Goal: Task Accomplishment & Management: Use online tool/utility

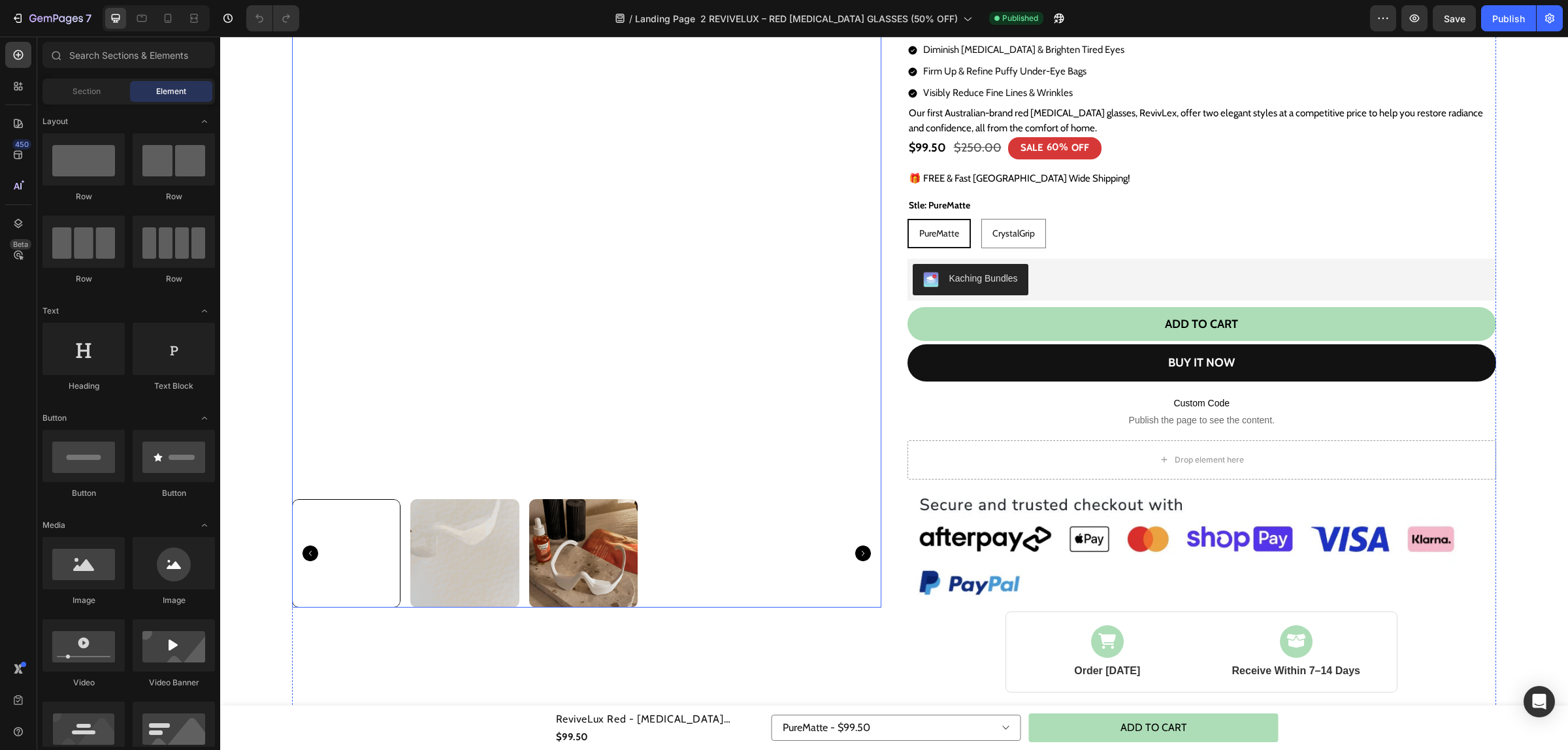
scroll to position [170, 0]
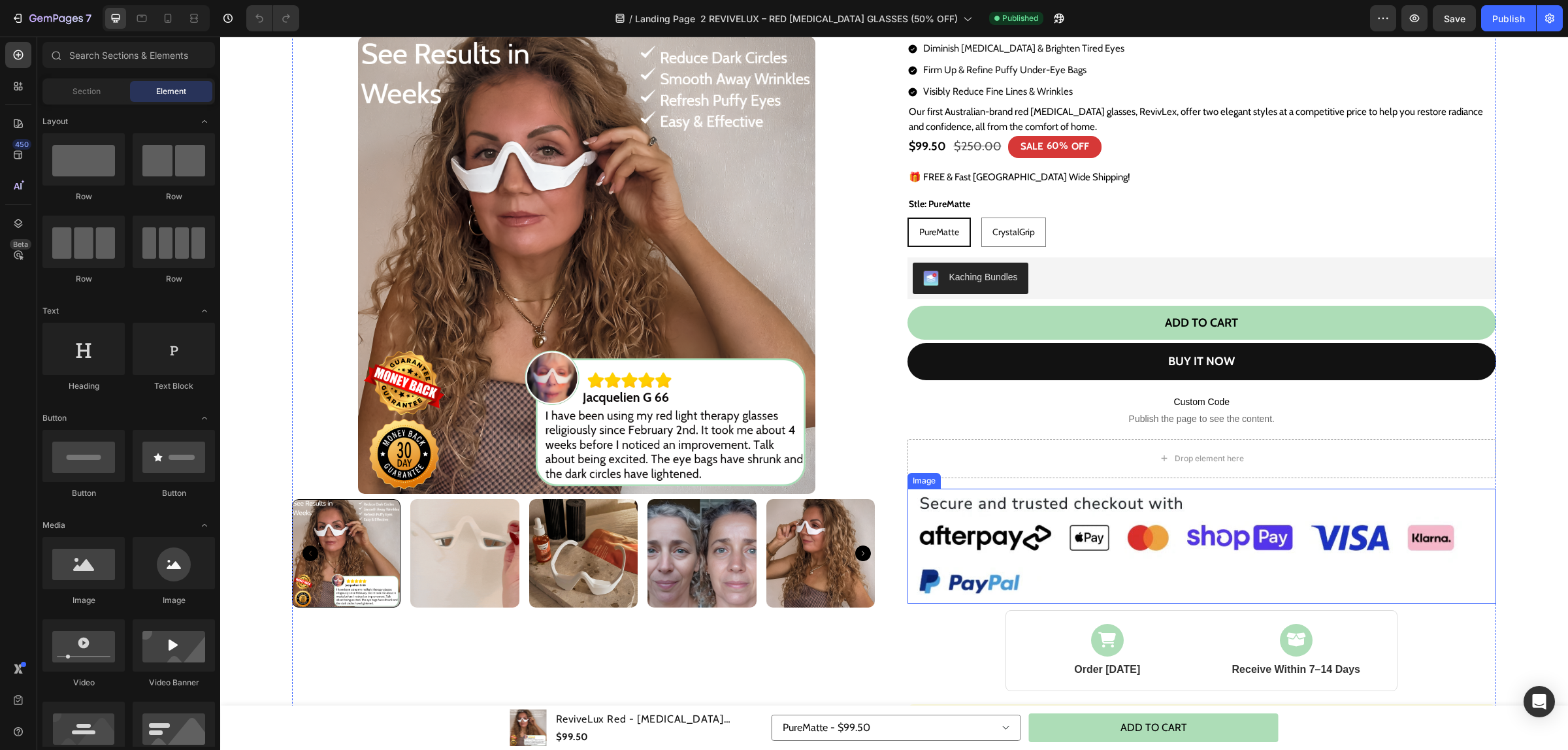
click at [1104, 530] on img at bounding box center [1202, 546] width 589 height 115
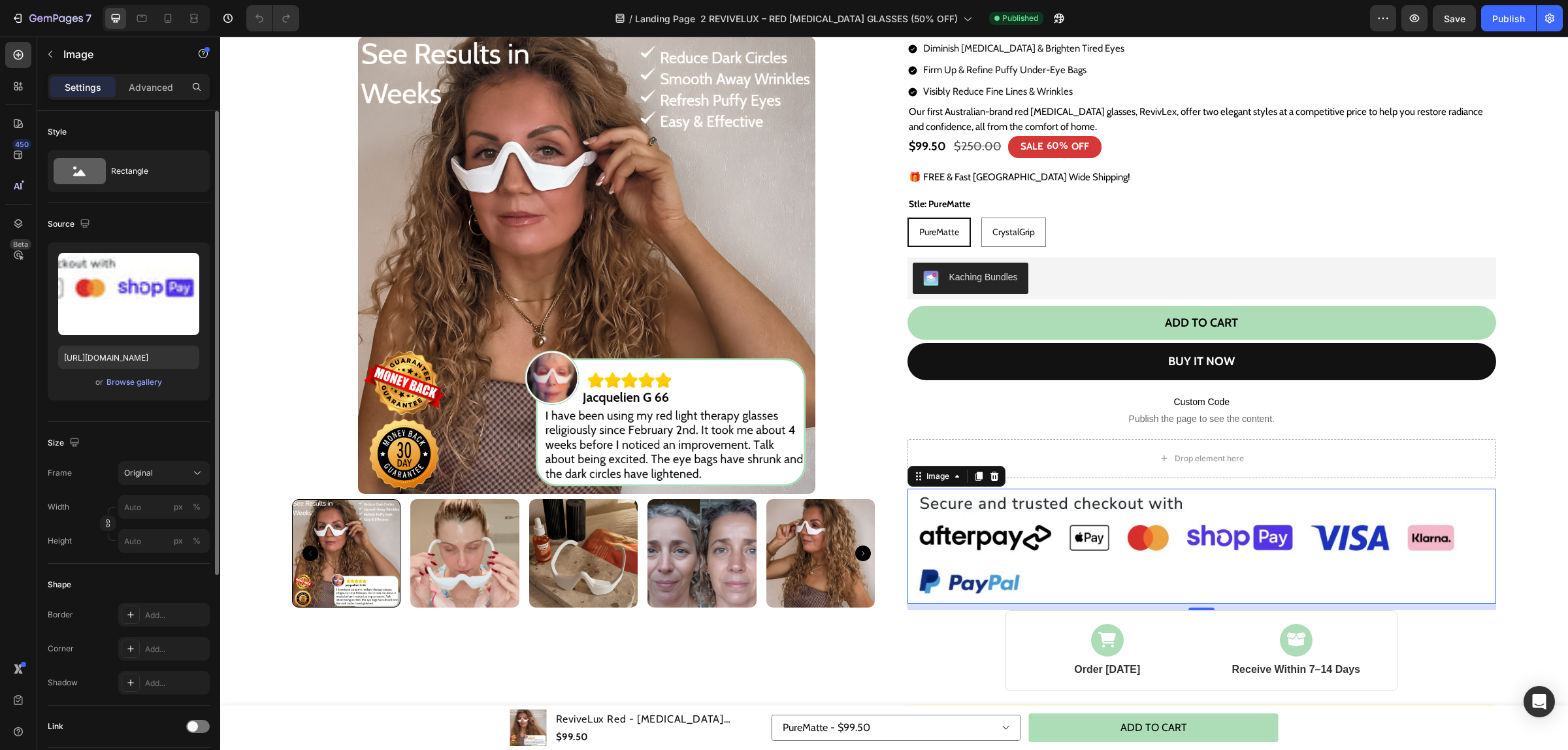
click at [134, 372] on div "Upload Image https://cdn.shopify.com/s/files/1/0612/0606/9315/files/gempages_55…" at bounding box center [128, 322] width 162 height 158
click at [131, 387] on div "Browse gallery" at bounding box center [135, 382] width 56 height 12
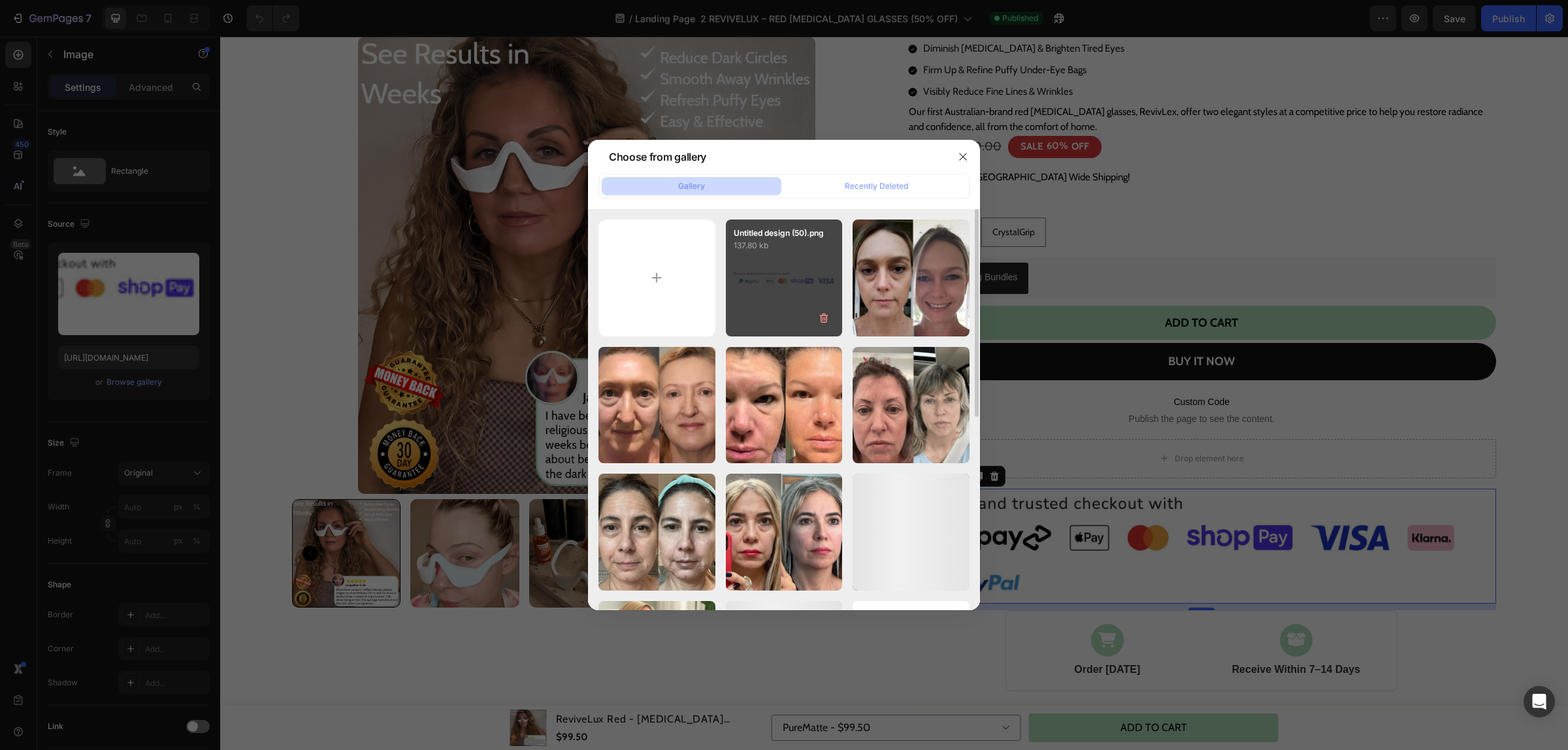
click at [768, 278] on div "Untitled design (50).png 137.80 kb" at bounding box center [784, 278] width 117 height 117
type input "[URL][DOMAIN_NAME]"
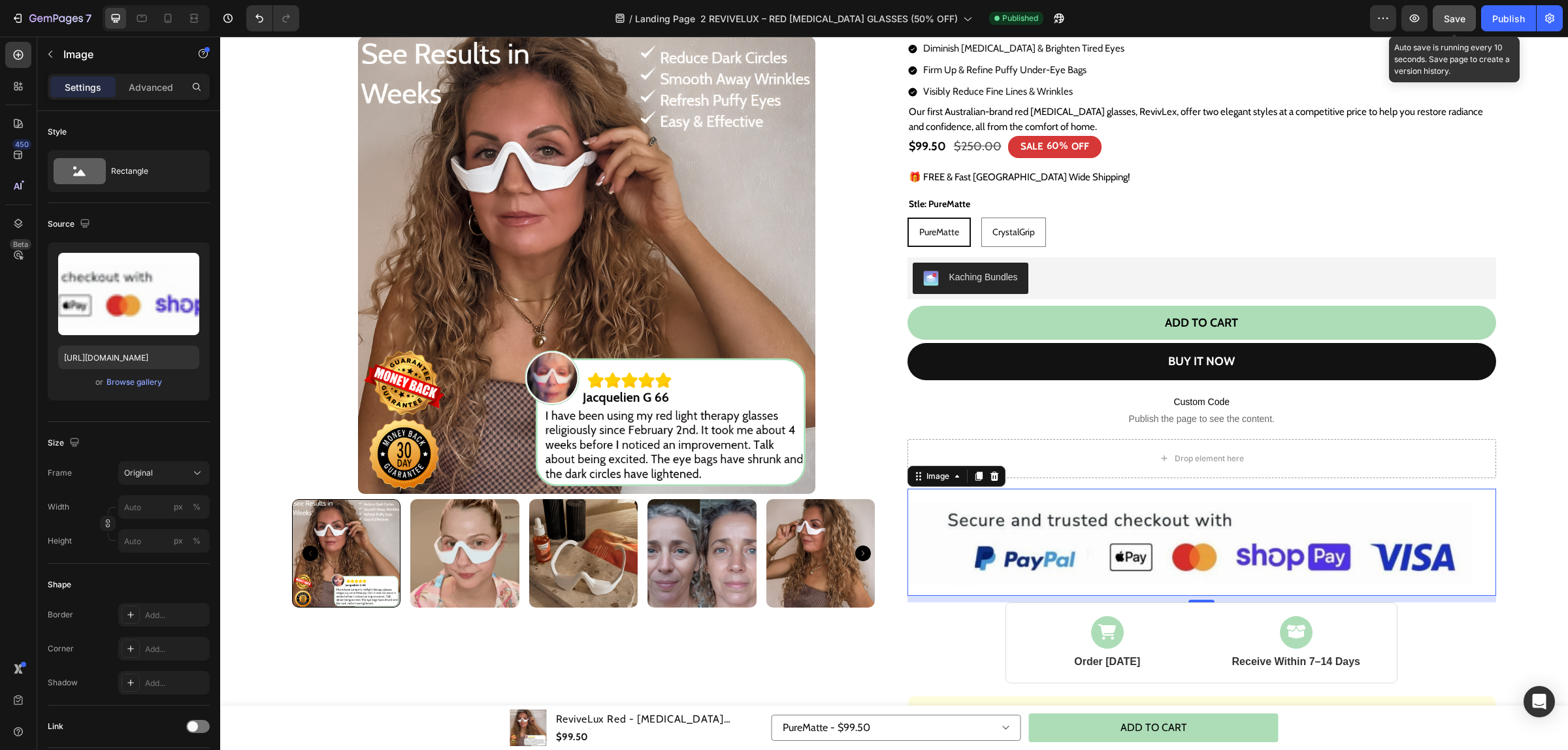
click at [1442, 13] on button "Save" at bounding box center [1454, 17] width 43 height 26
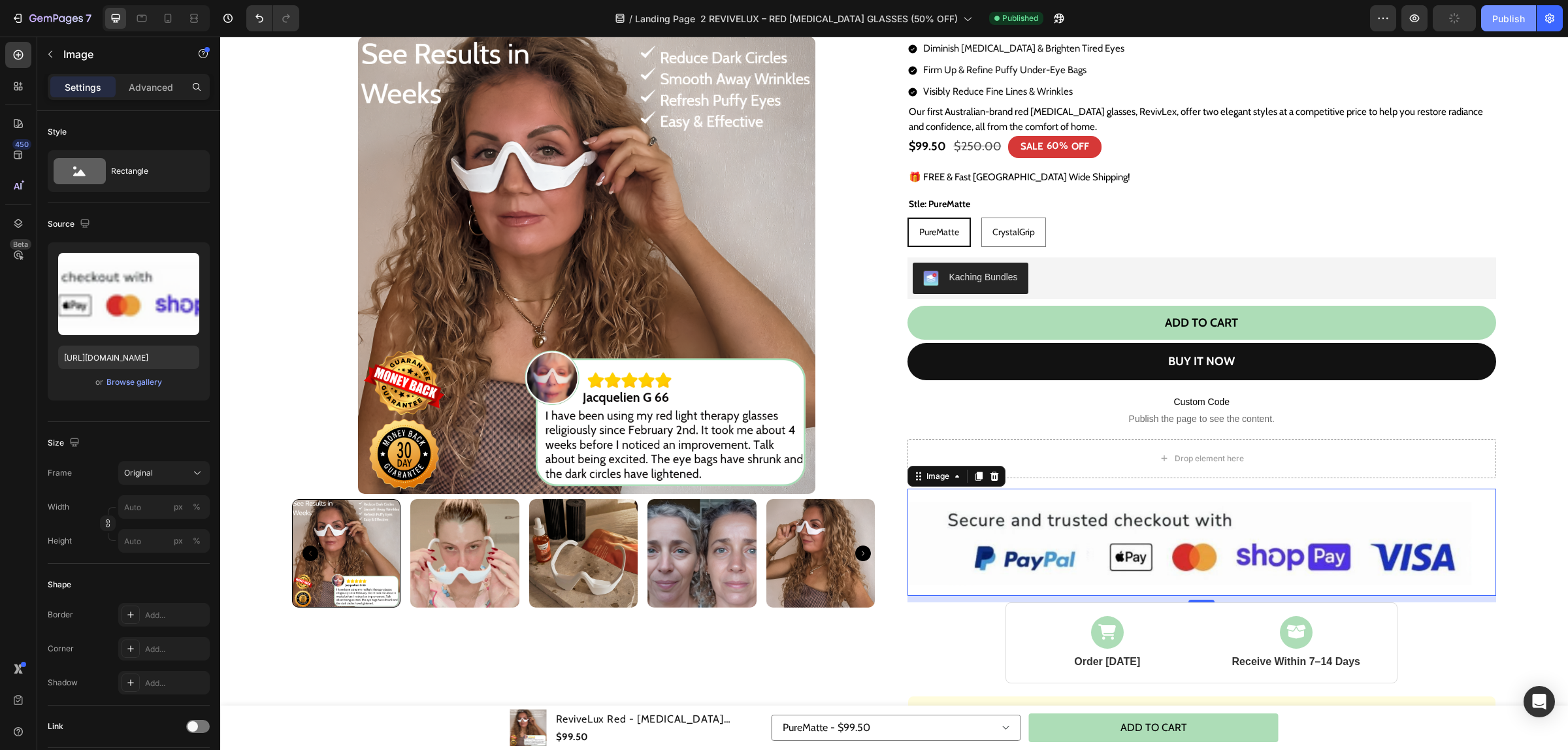
click at [1506, 19] on div "Publish" at bounding box center [1508, 18] width 33 height 13
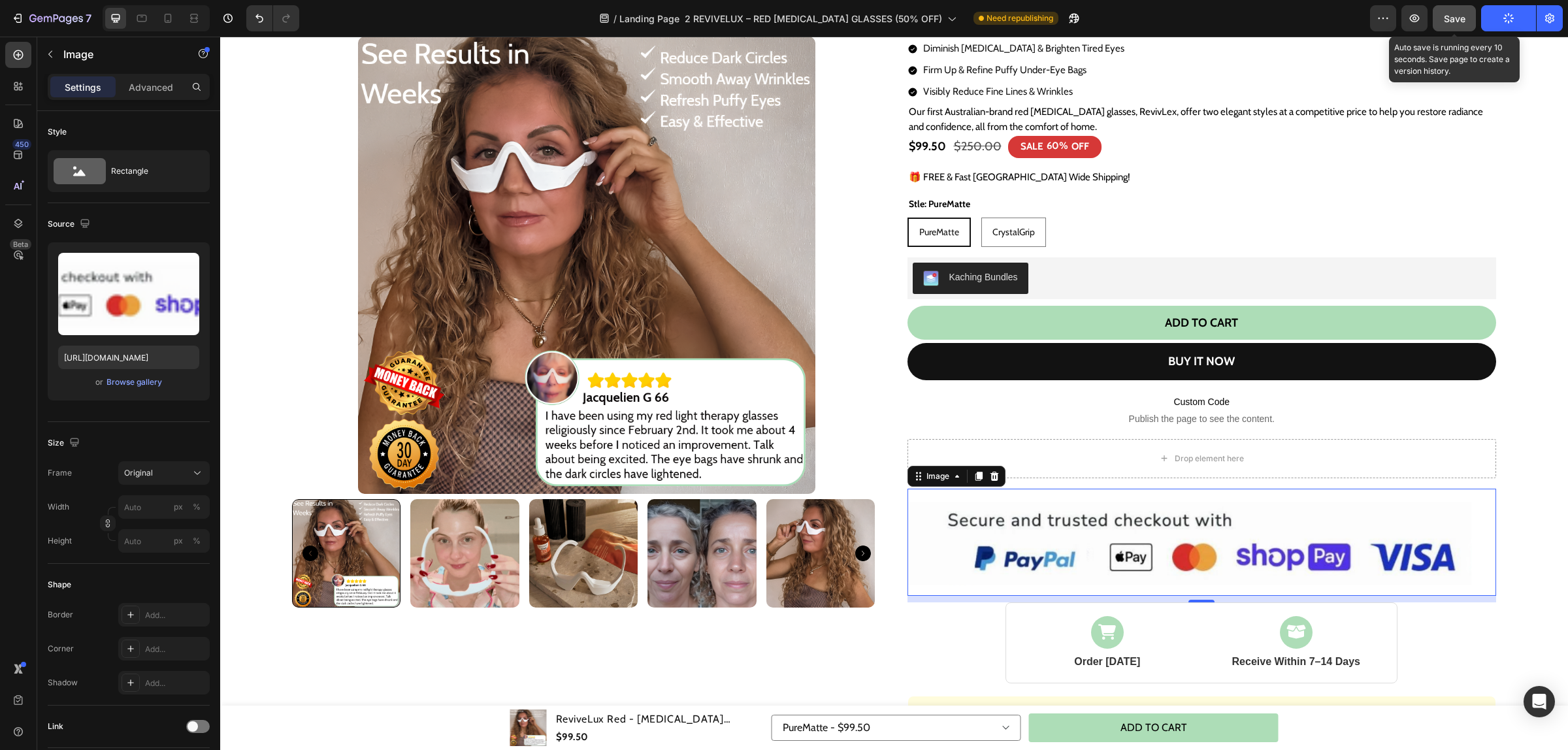
click at [1442, 15] on button "Save" at bounding box center [1454, 17] width 43 height 26
click at [1450, 15] on span "Save" at bounding box center [1454, 19] width 21 height 12
click at [1464, 13] on span "Save" at bounding box center [1454, 19] width 21 height 12
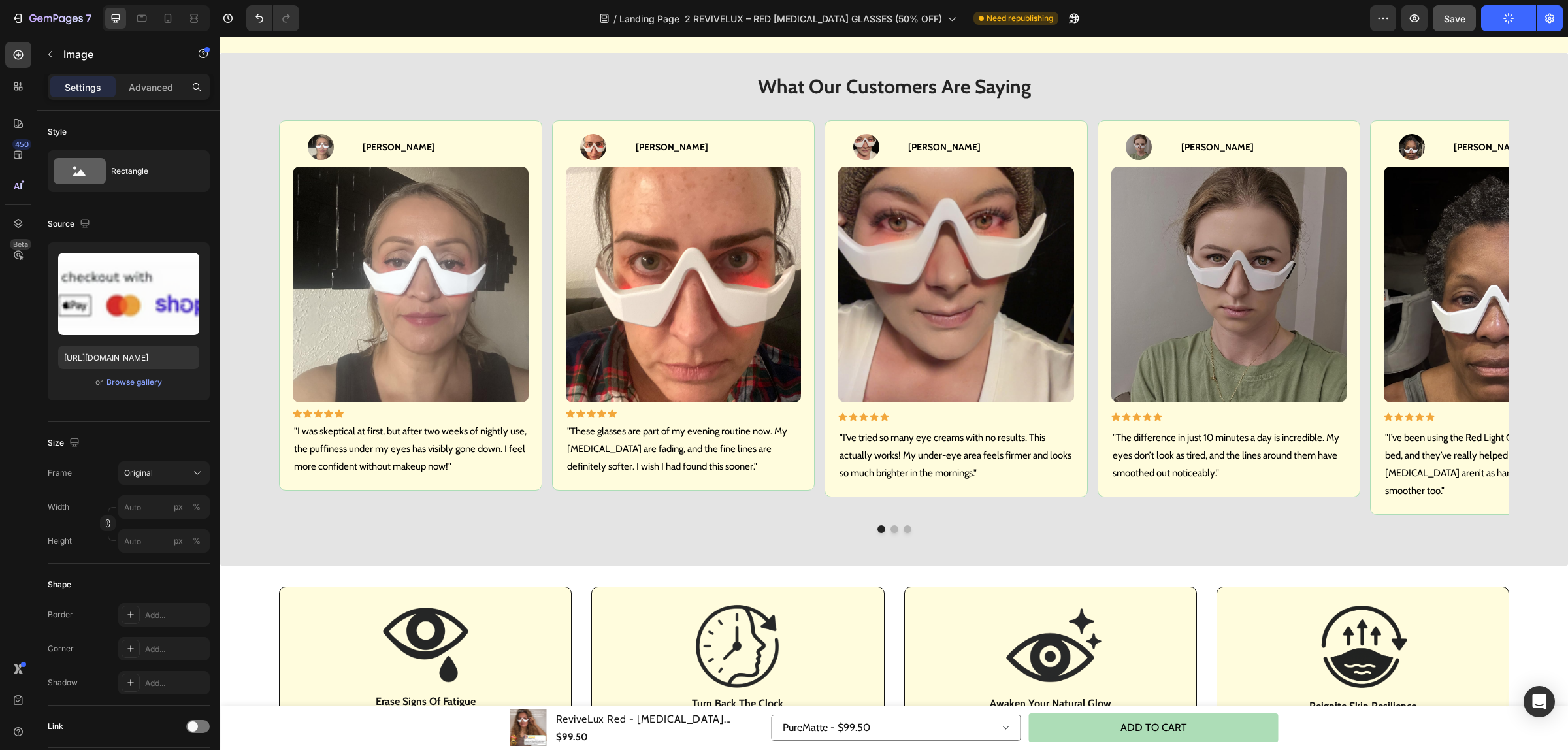
scroll to position [985, 0]
click at [9, 18] on button "7" at bounding box center [51, 17] width 93 height 26
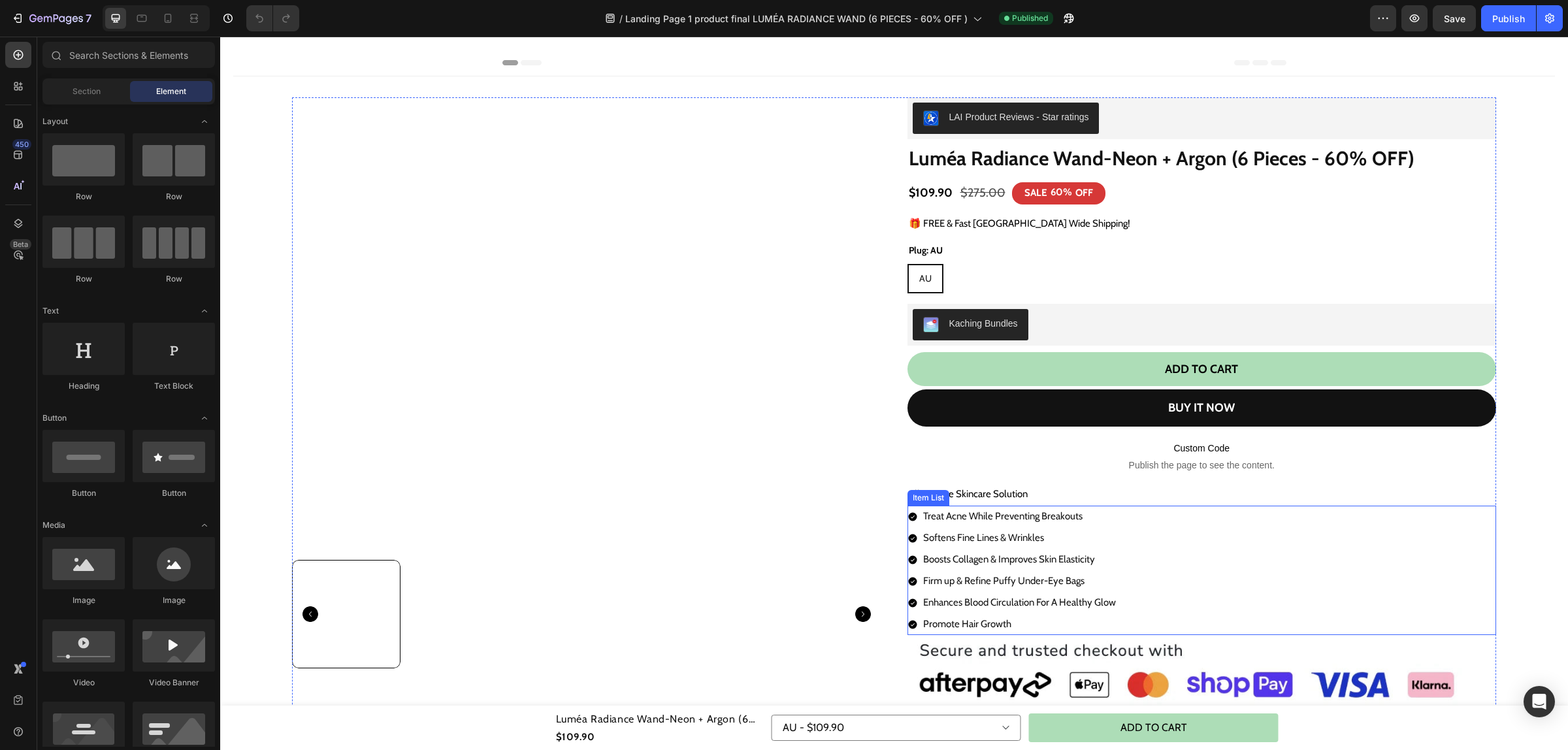
scroll to position [246, 0]
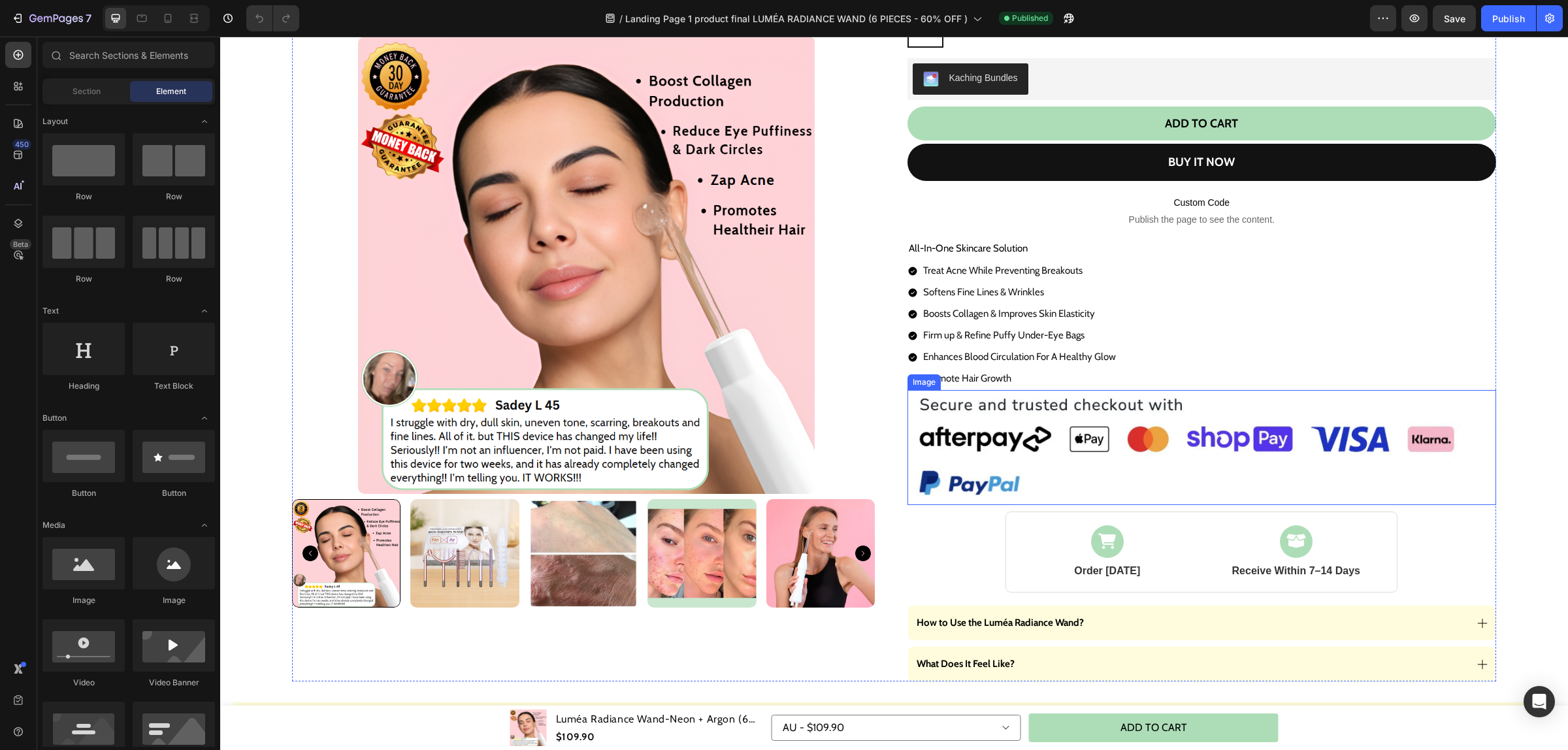
click at [1072, 462] on img at bounding box center [1202, 447] width 589 height 115
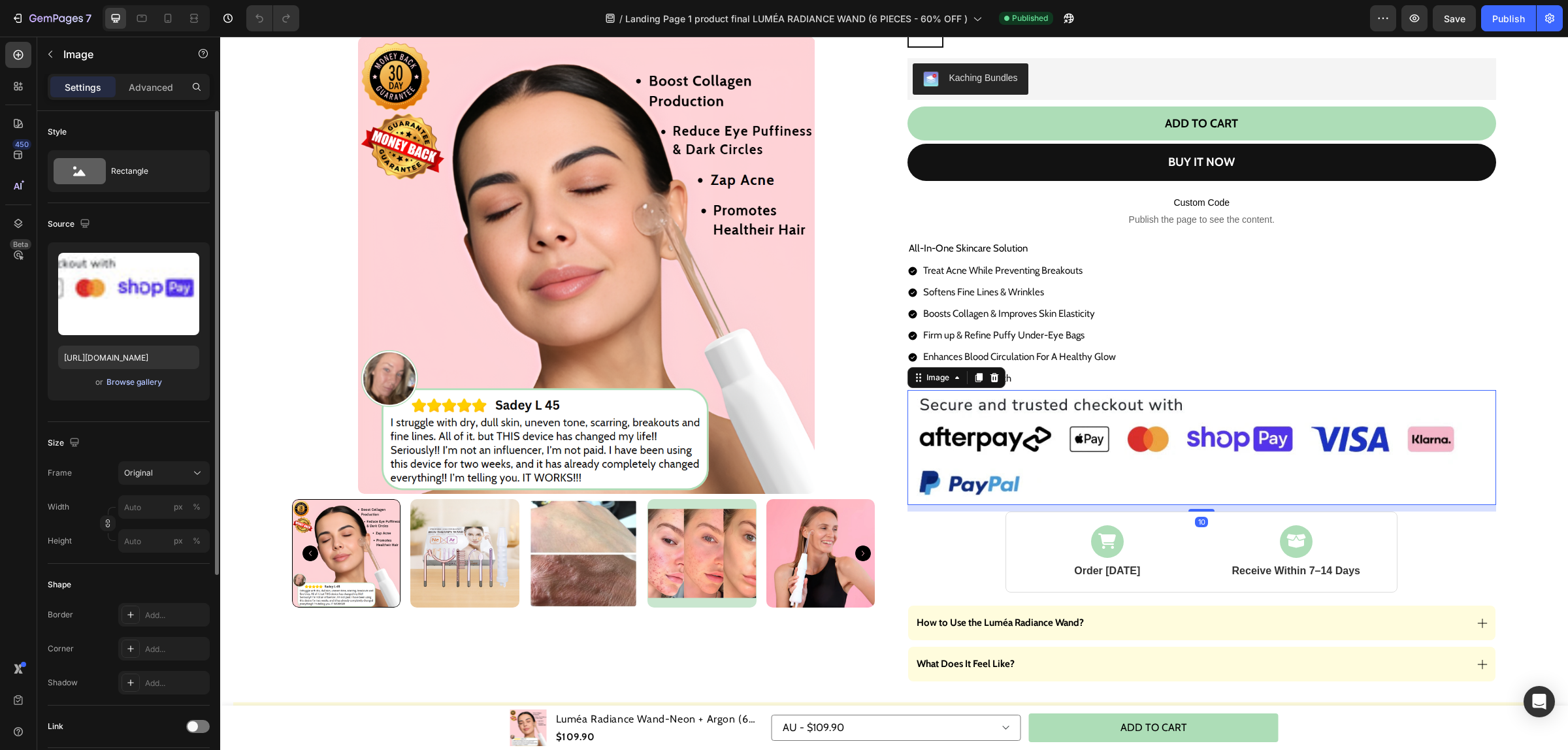
click at [124, 381] on div "Browse gallery" at bounding box center [135, 382] width 56 height 12
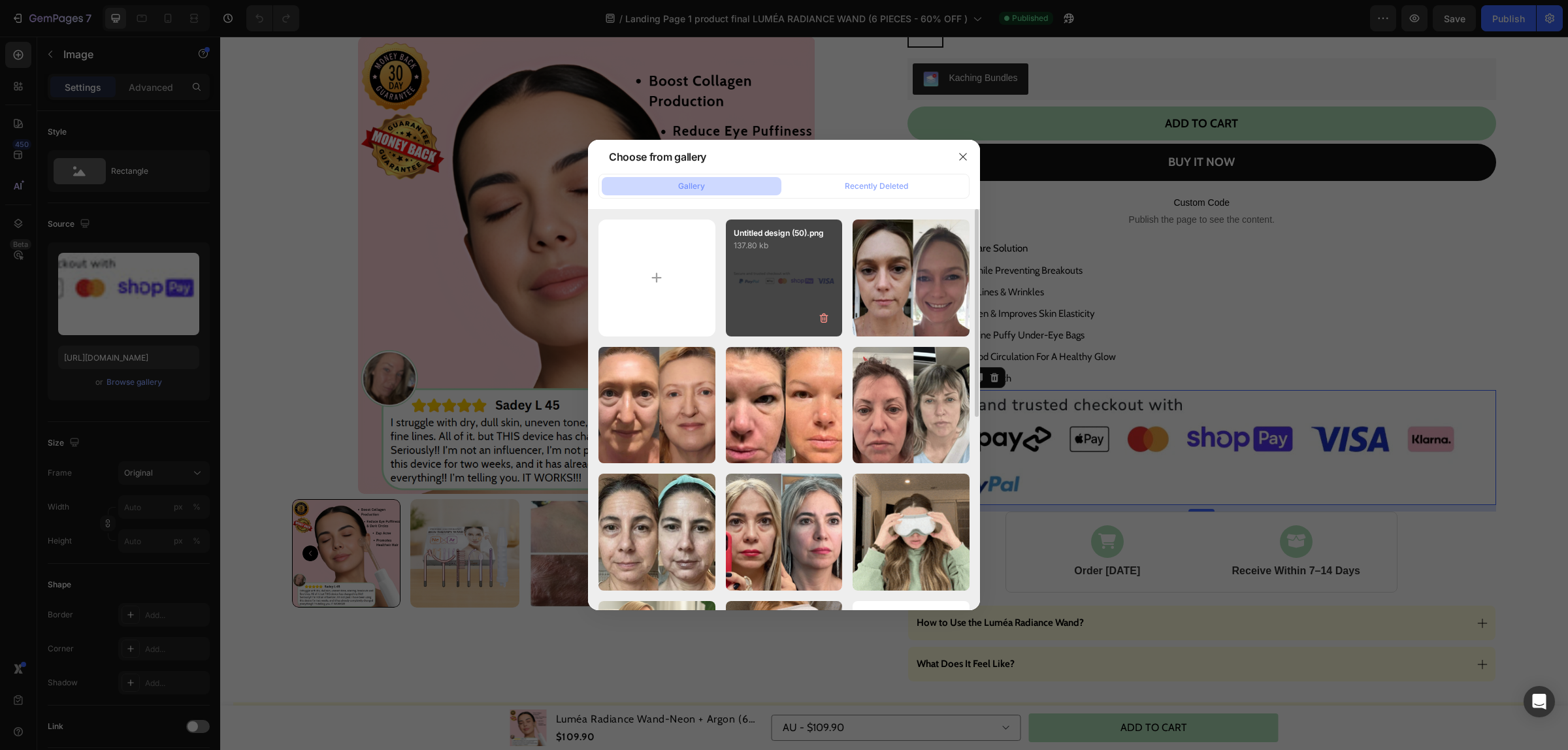
click at [770, 280] on div "Untitled design (50).png 137.80 kb" at bounding box center [784, 278] width 117 height 117
type input "[URL][DOMAIN_NAME]"
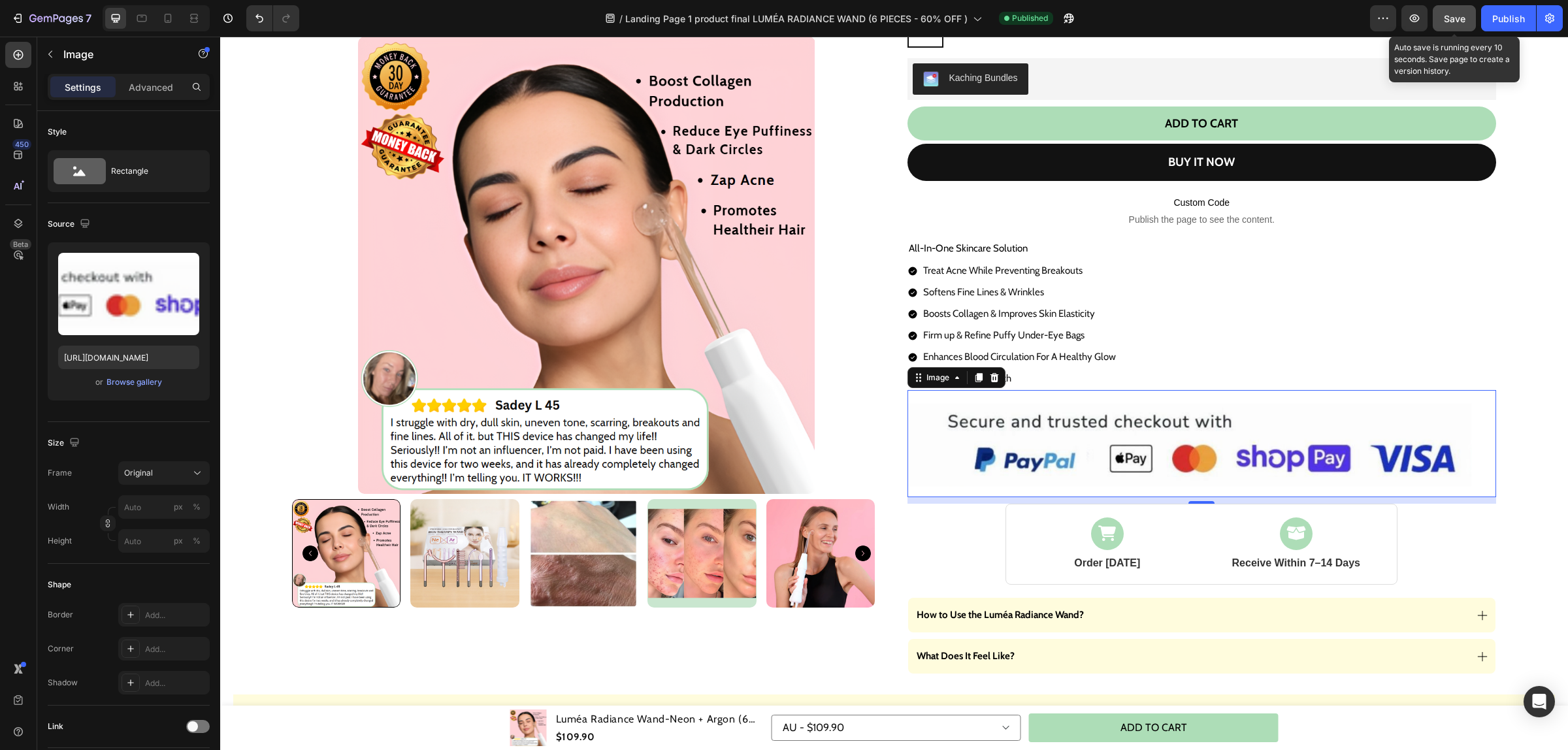
click at [1462, 17] on span "Save" at bounding box center [1454, 19] width 21 height 12
click at [1501, 17] on div "Publish" at bounding box center [1508, 18] width 33 height 13
click at [1455, 24] on div "Save" at bounding box center [1454, 18] width 21 height 13
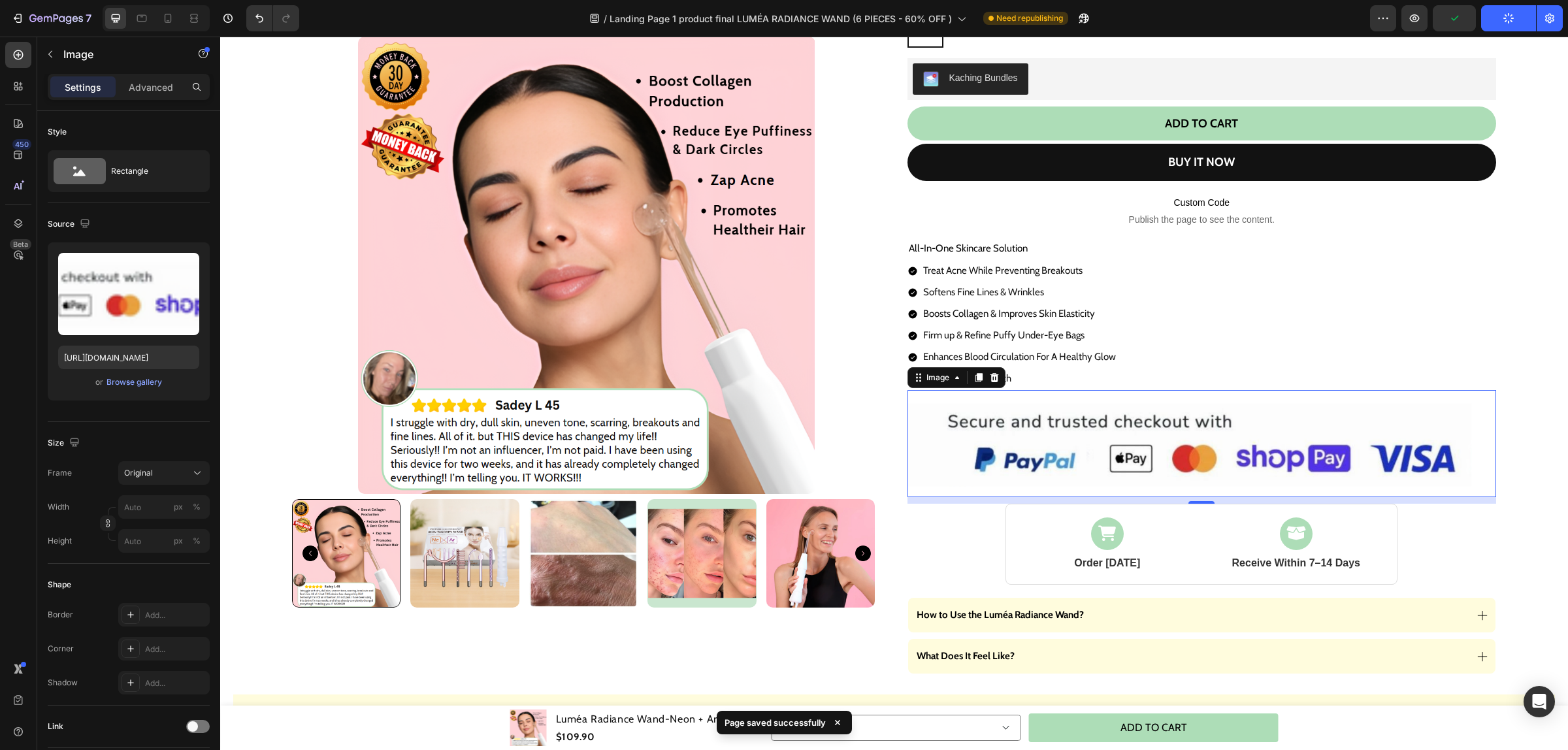
click at [1492, 23] on button "Publish" at bounding box center [1508, 17] width 55 height 26
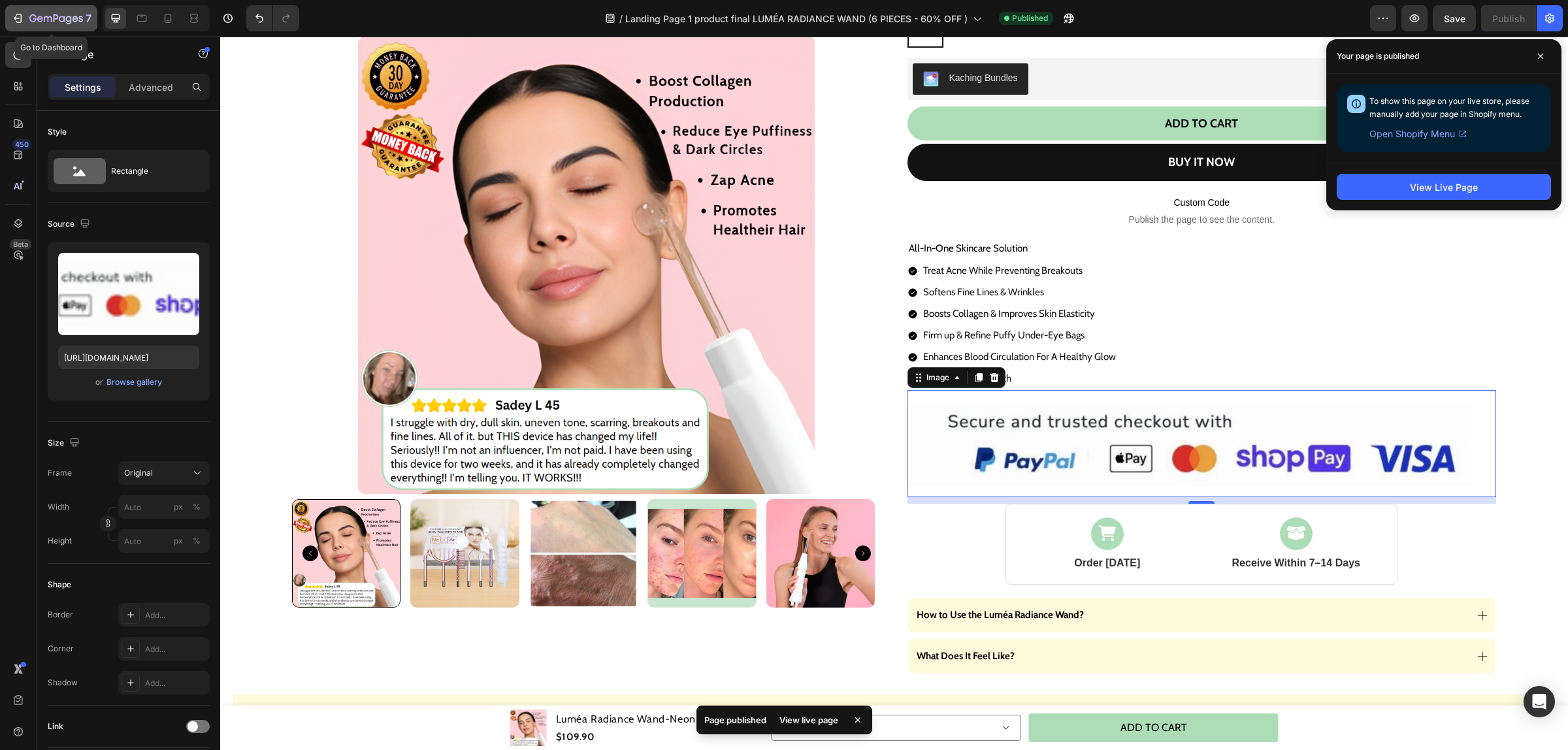
click at [14, 17] on icon "button" at bounding box center [18, 18] width 13 height 13
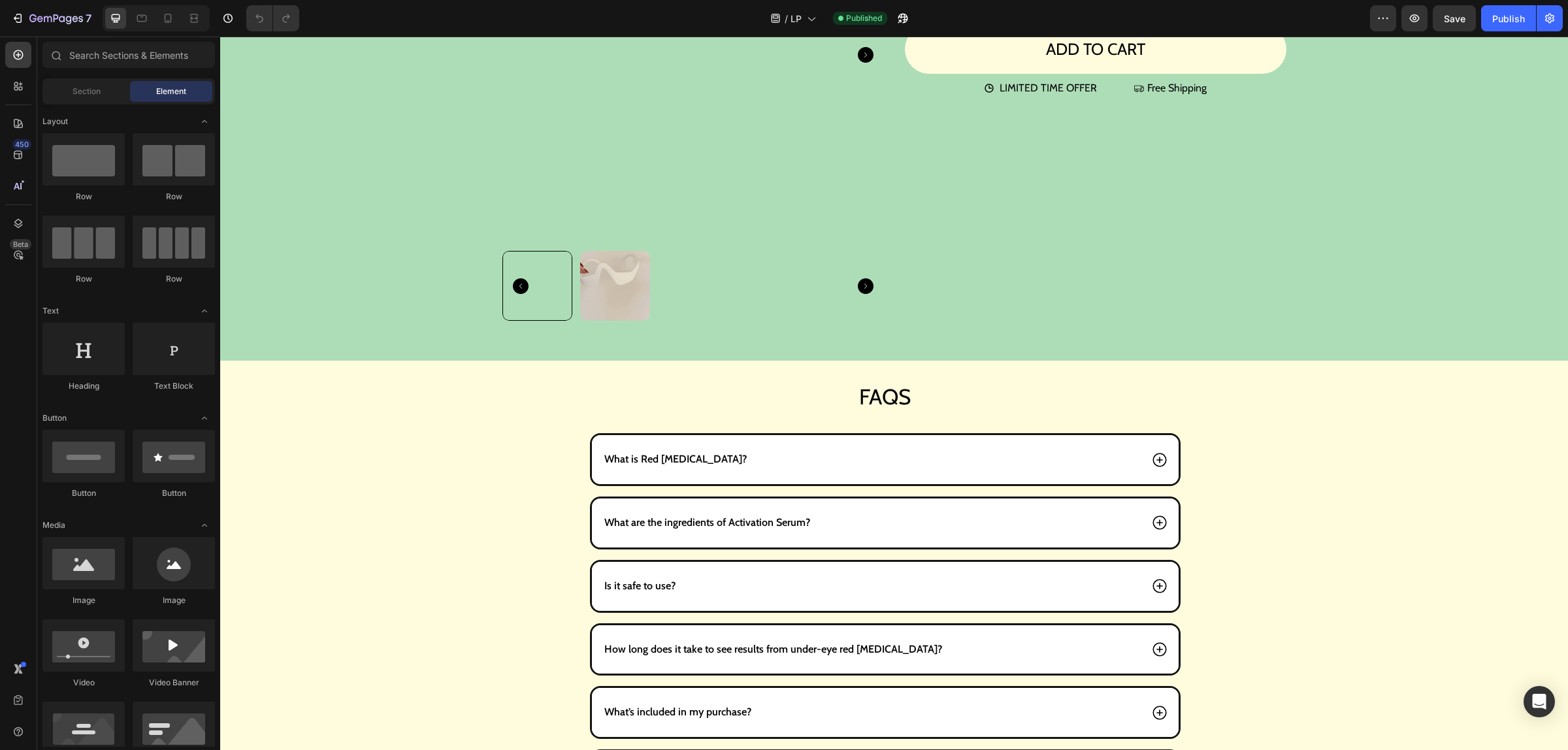
scroll to position [6108, 0]
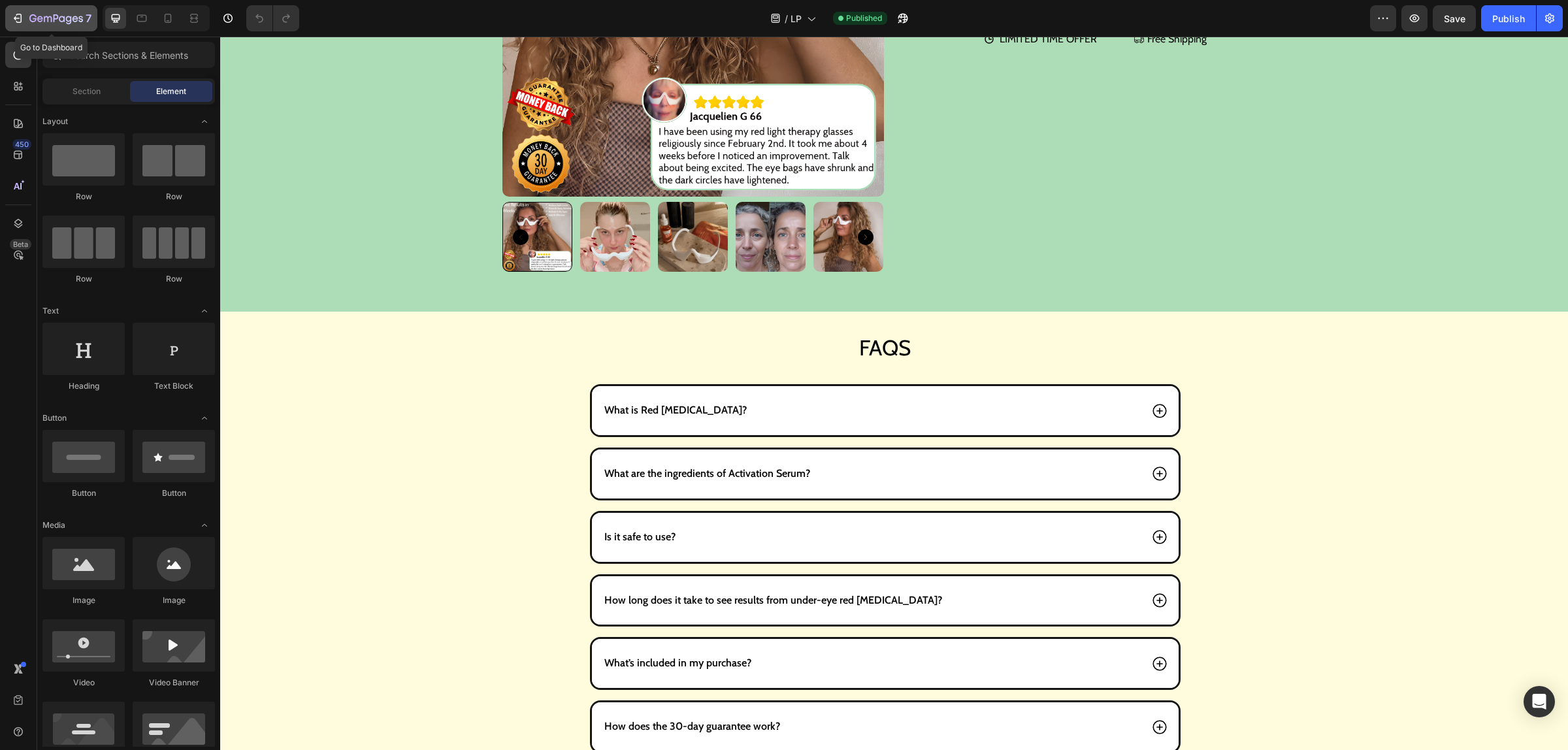
click at [15, 16] on icon "button" at bounding box center [18, 18] width 13 height 13
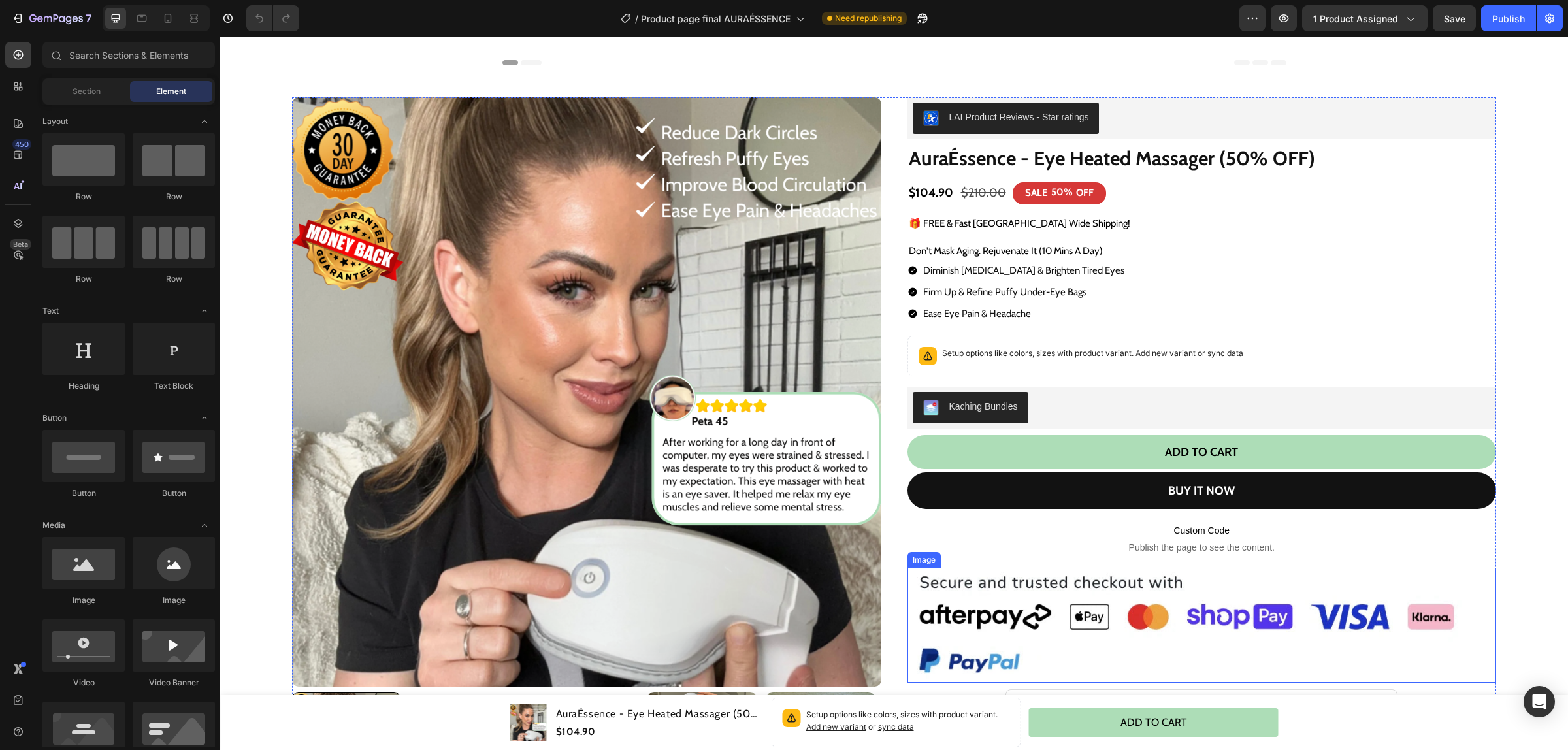
click at [1066, 616] on img at bounding box center [1202, 625] width 589 height 115
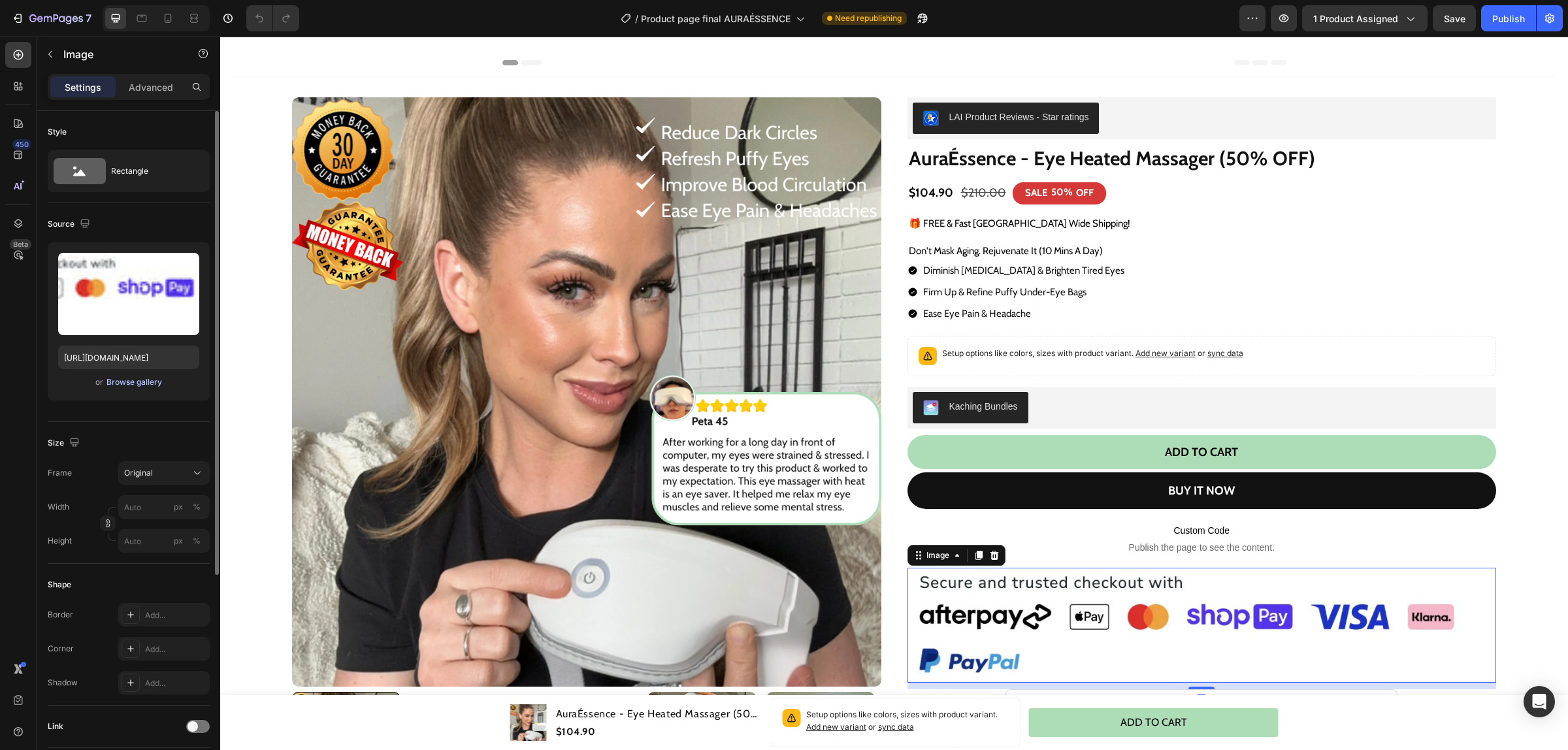
click at [132, 381] on div "Browse gallery" at bounding box center [135, 382] width 56 height 12
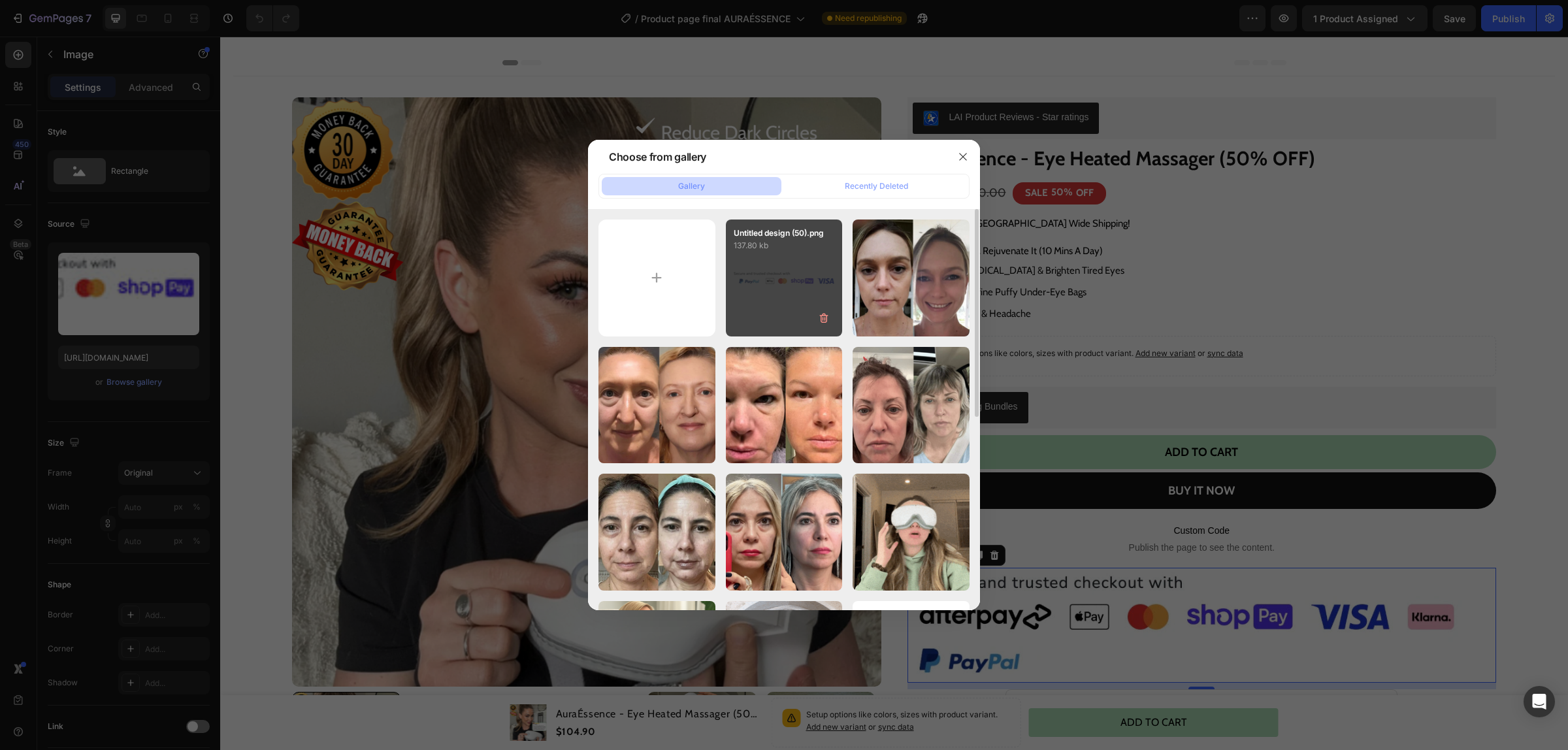
click at [784, 273] on div "Untitled design (50).png 137.80 kb" at bounding box center [784, 278] width 117 height 117
type input "[URL][DOMAIN_NAME]"
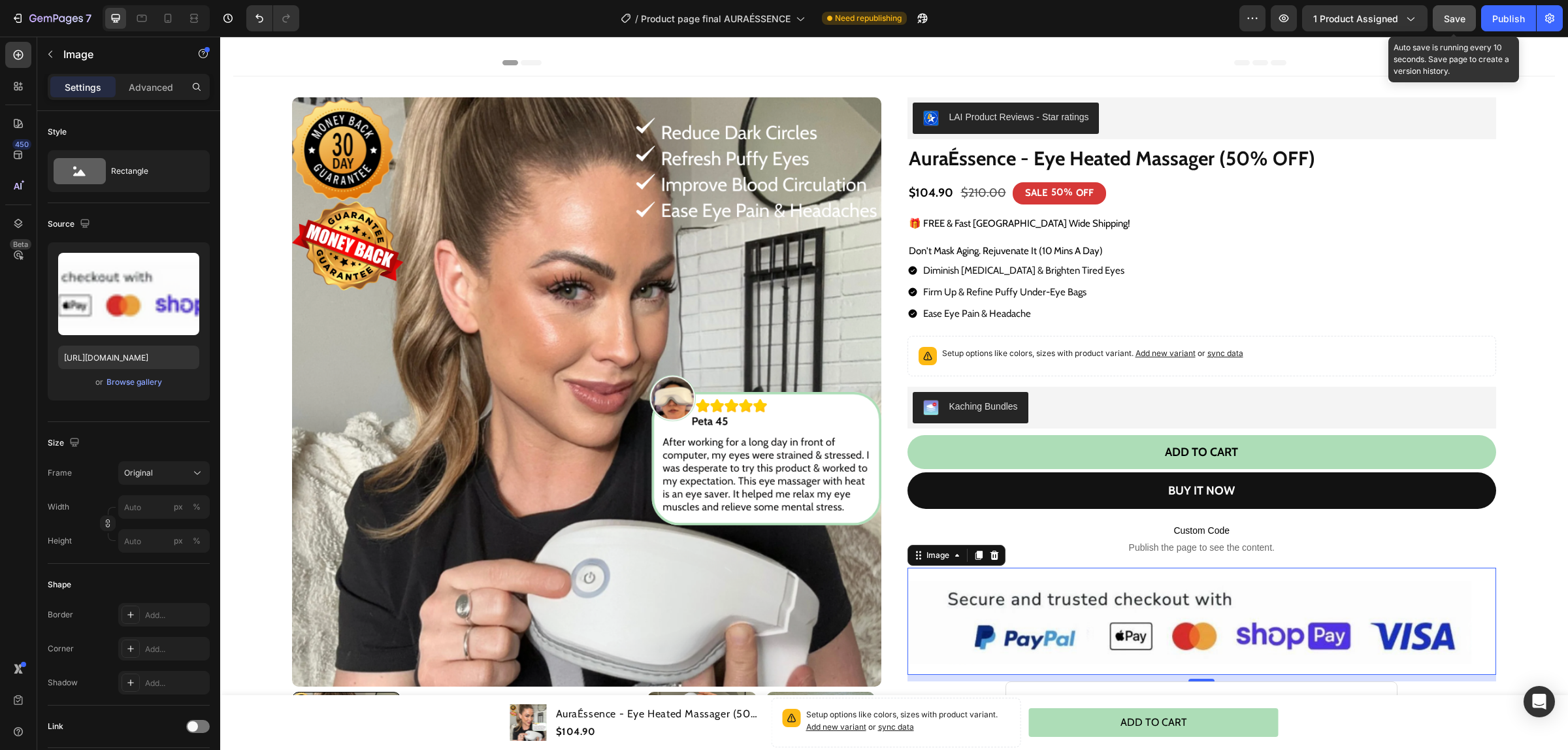
click at [1446, 21] on span "Save" at bounding box center [1454, 19] width 21 height 12
click at [1478, 21] on div "Preview 1 product assigned Publish" at bounding box center [1401, 17] width 324 height 26
click at [1493, 20] on div "Publish" at bounding box center [1508, 18] width 33 height 13
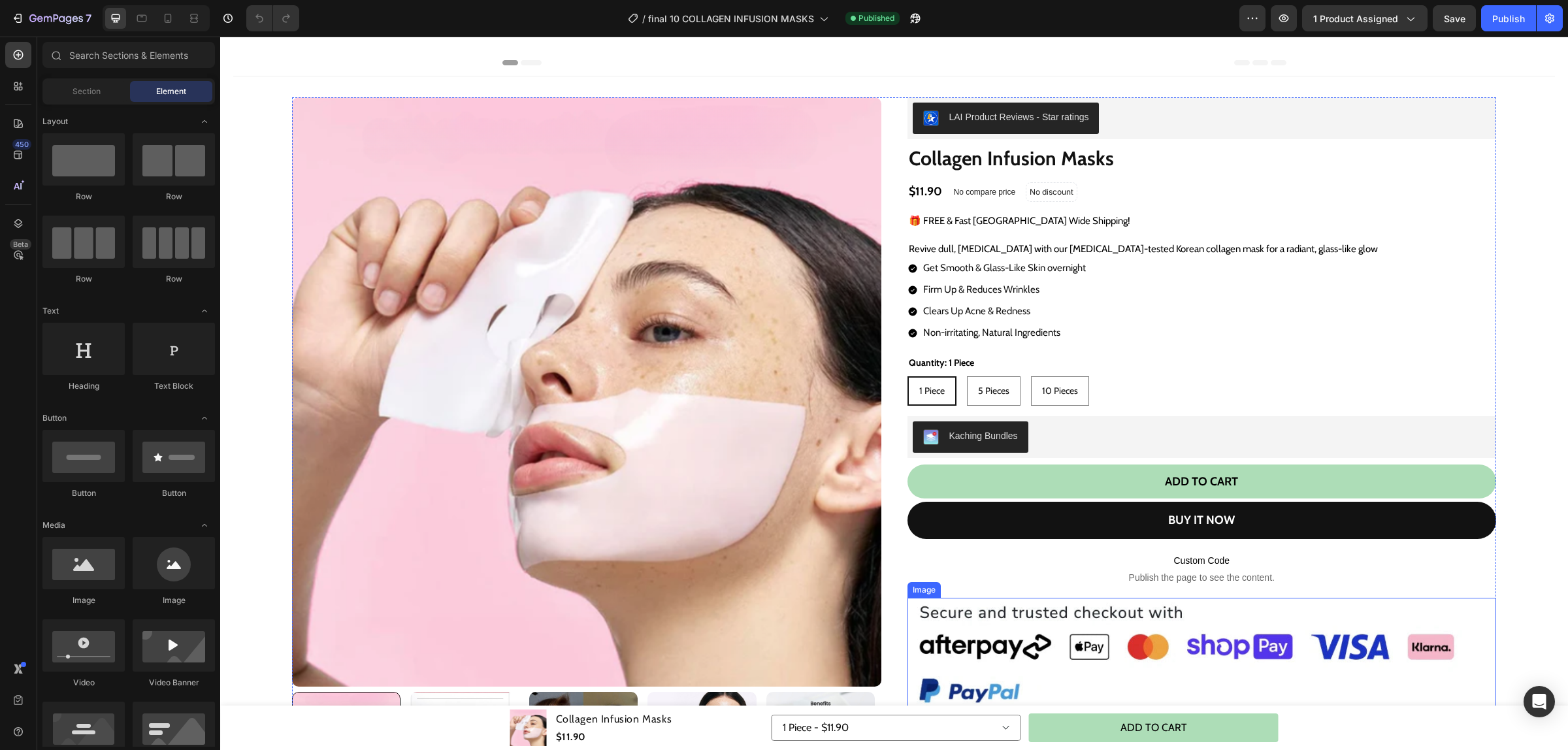
click at [1040, 599] on img at bounding box center [1202, 655] width 589 height 115
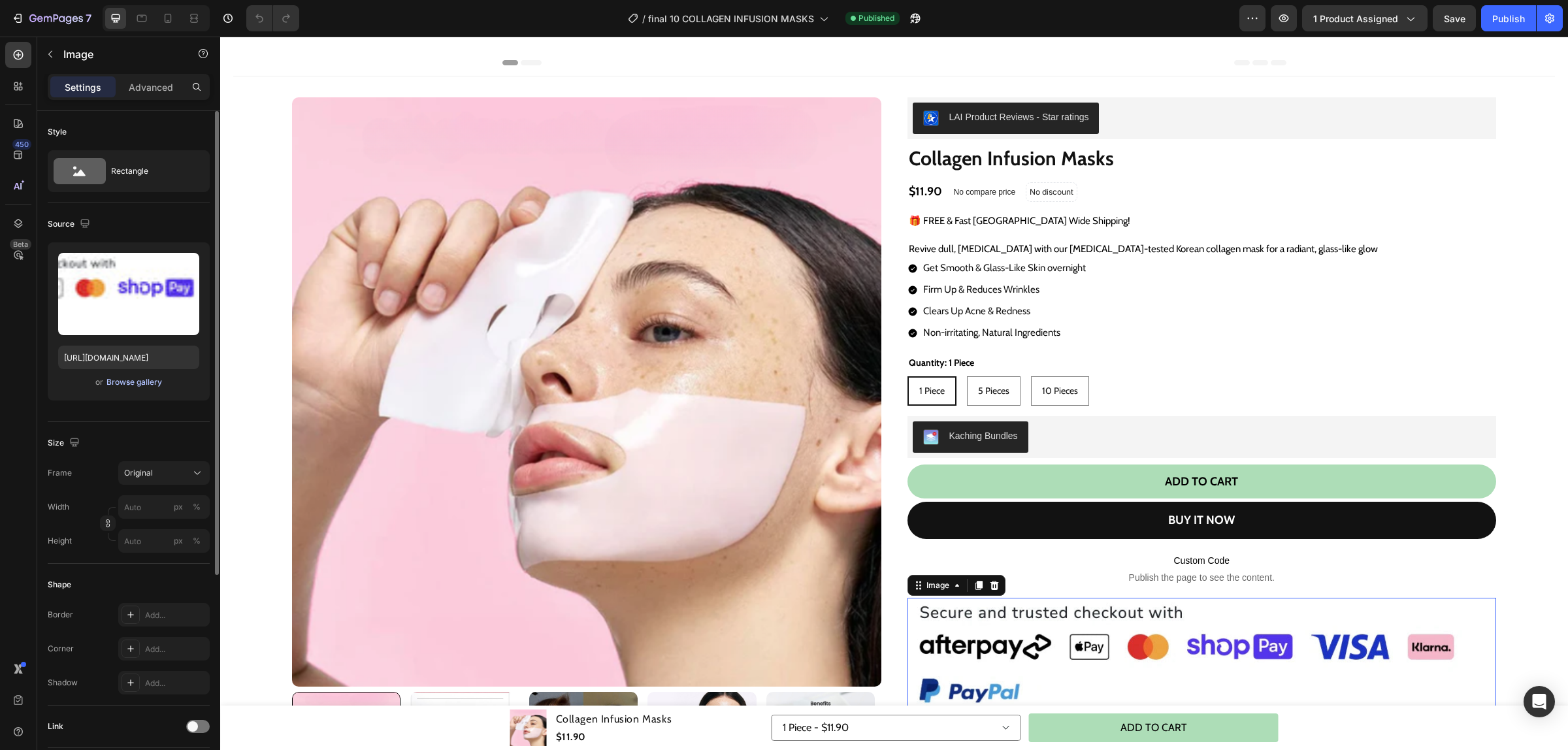
click at [124, 380] on div "Browse gallery" at bounding box center [135, 382] width 56 height 12
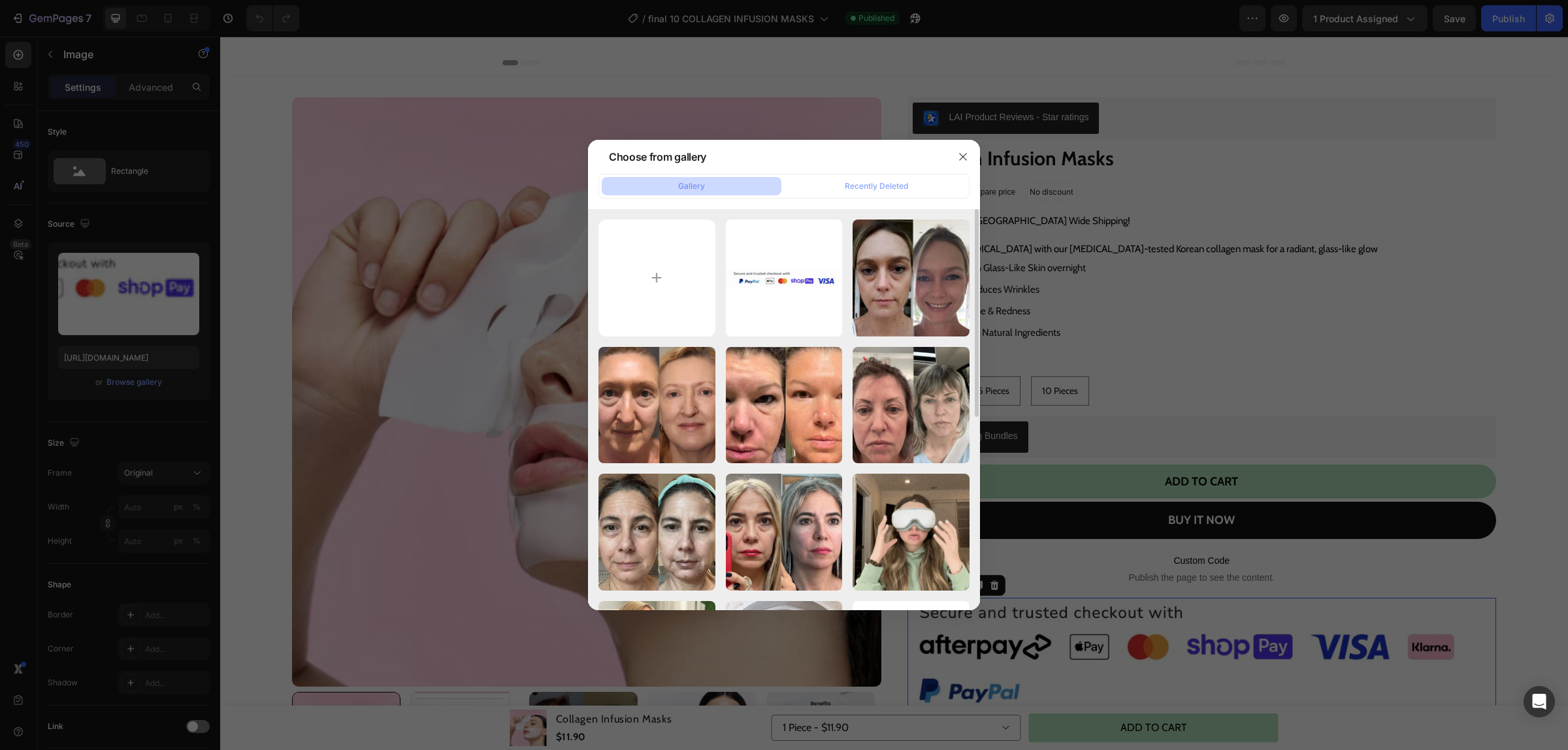
click at [0, 0] on div "Untitled design (50).png 137.80 kb" at bounding box center [0, 0] width 0 height 0
type input "[URL][DOMAIN_NAME]"
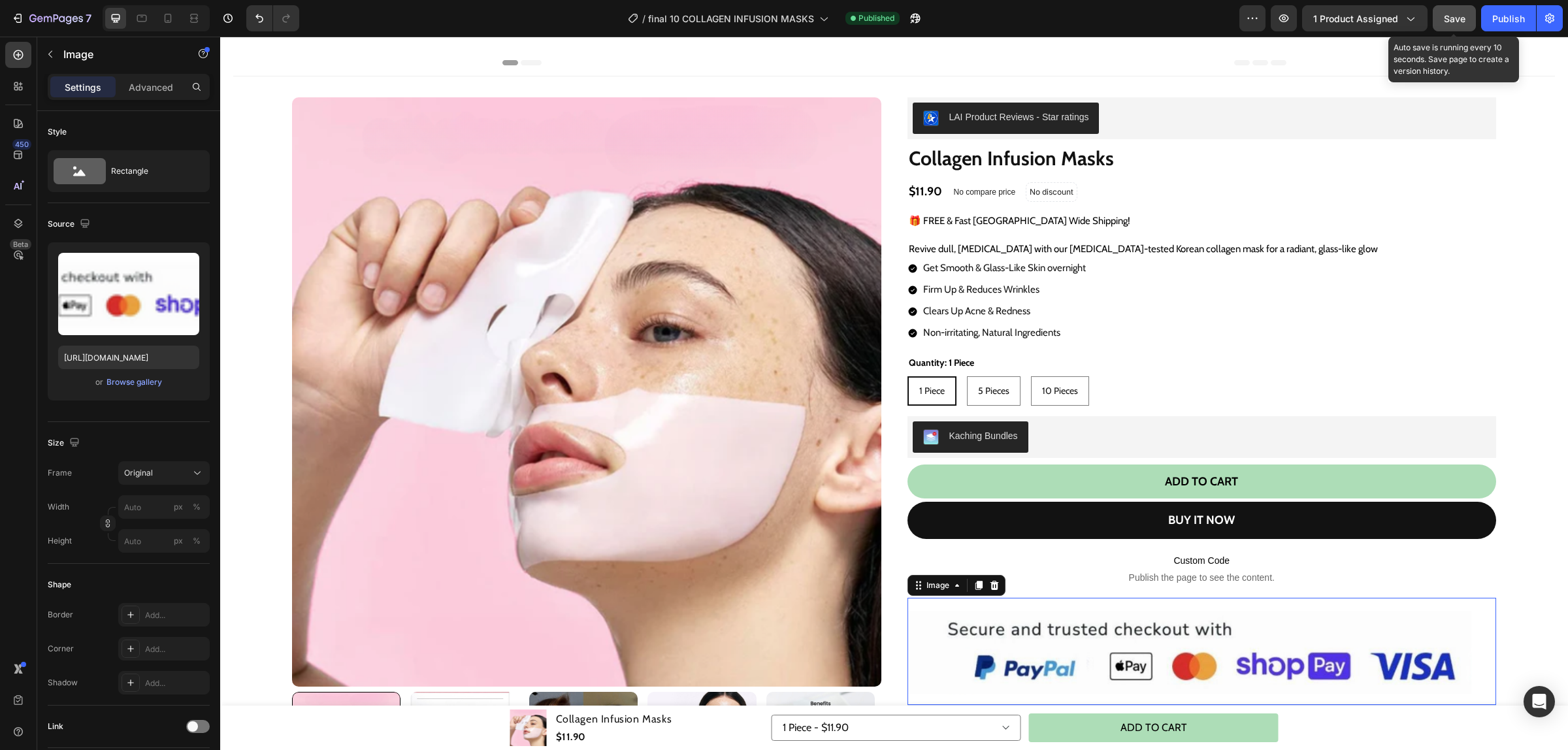
click at [1460, 10] on button "Save" at bounding box center [1454, 17] width 43 height 26
click at [1529, 32] on div "7 Version history / final 10 COLLAGEN INFUSION MASKS Published Preview 1 produc…" at bounding box center [784, 18] width 1568 height 38
click at [1512, 28] on button "Publish" at bounding box center [1508, 17] width 55 height 26
click at [1454, 14] on span "Save" at bounding box center [1454, 19] width 21 height 12
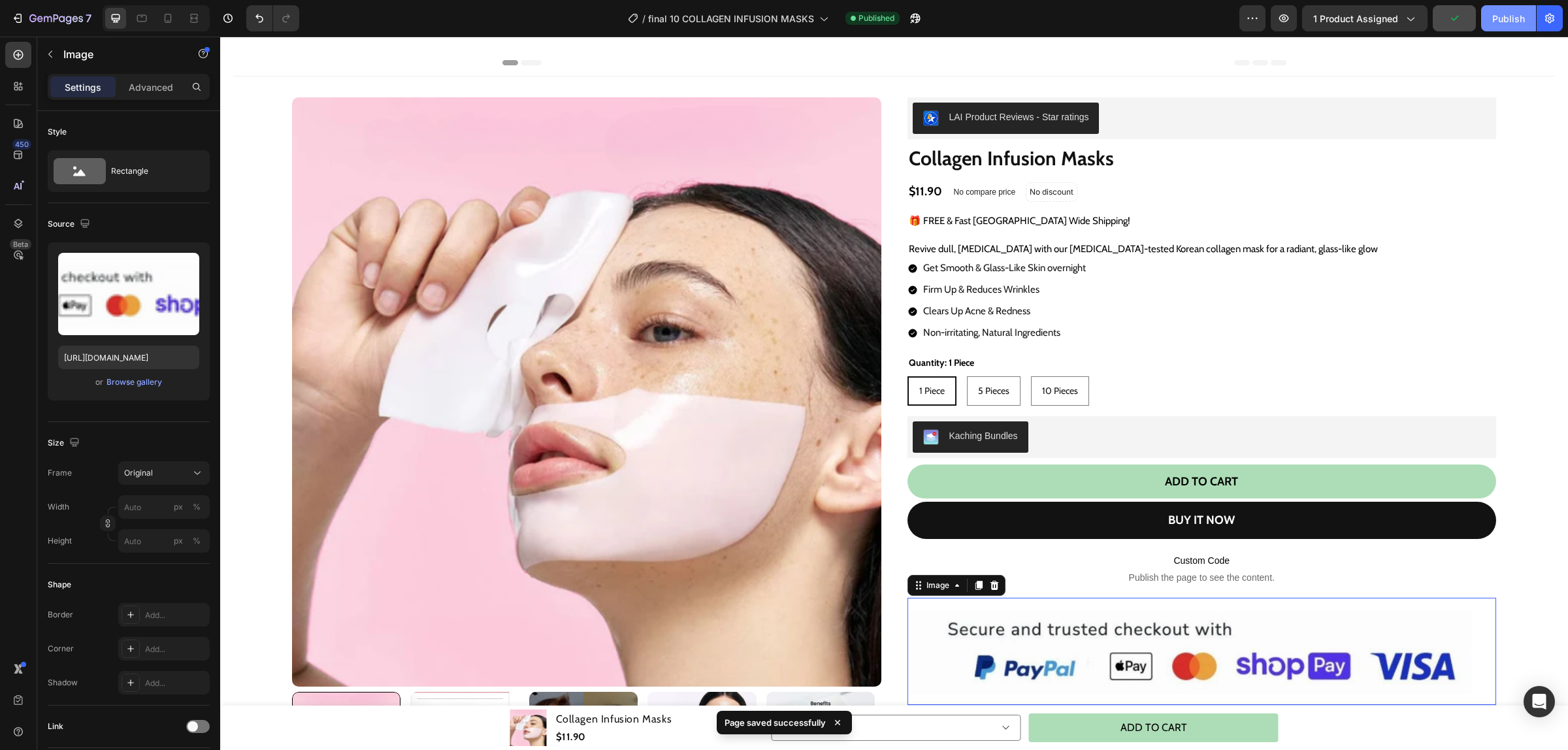
click at [1508, 23] on div "Publish" at bounding box center [1508, 18] width 33 height 13
drag, startPoint x: 1472, startPoint y: 14, endPoint x: 1490, endPoint y: 9, distance: 18.7
click at [1490, 9] on div "Preview 1 product assigned Save Publish" at bounding box center [1401, 17] width 324 height 26
click at [1490, 9] on button "Publish" at bounding box center [1508, 17] width 55 height 26
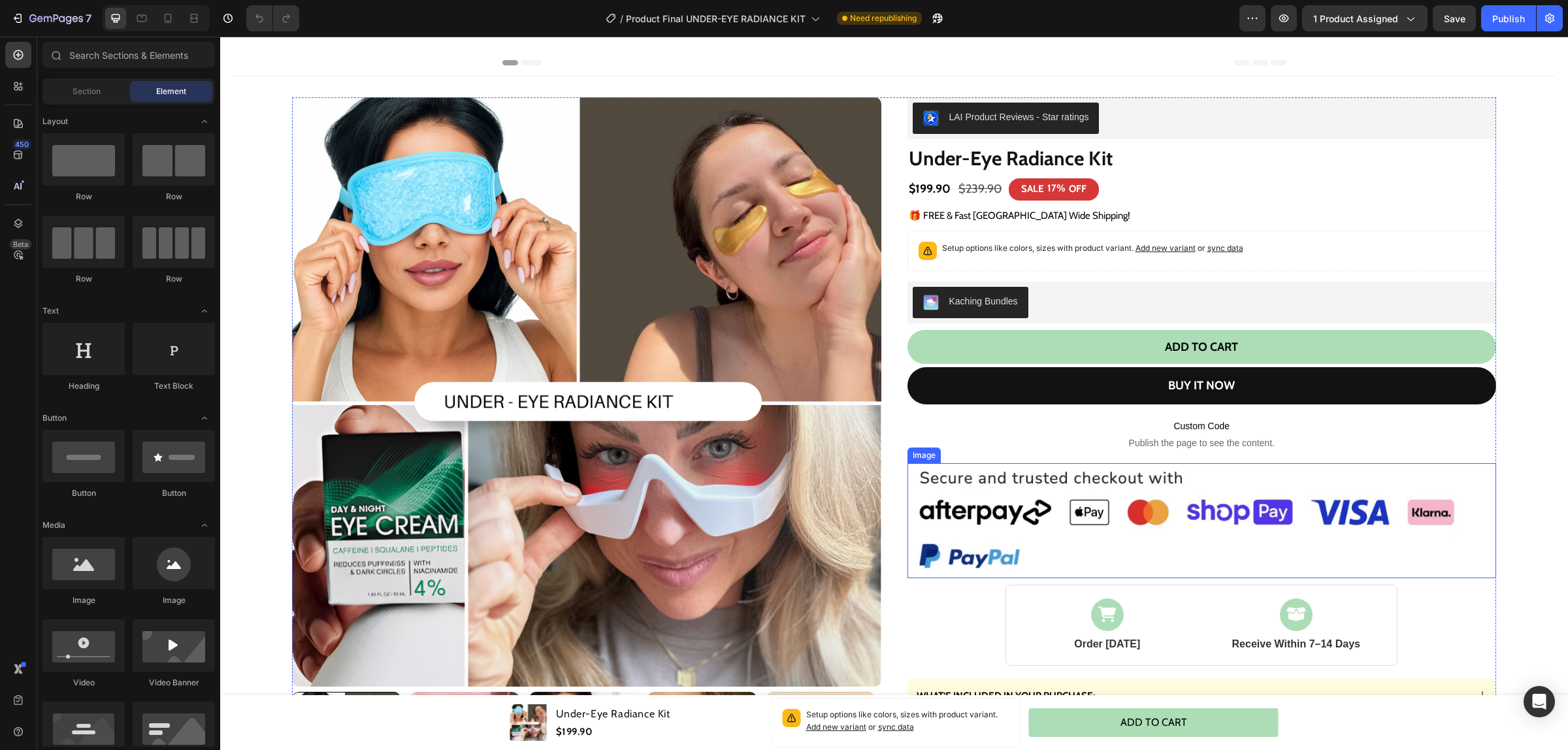
click at [1041, 505] on img at bounding box center [1202, 521] width 589 height 115
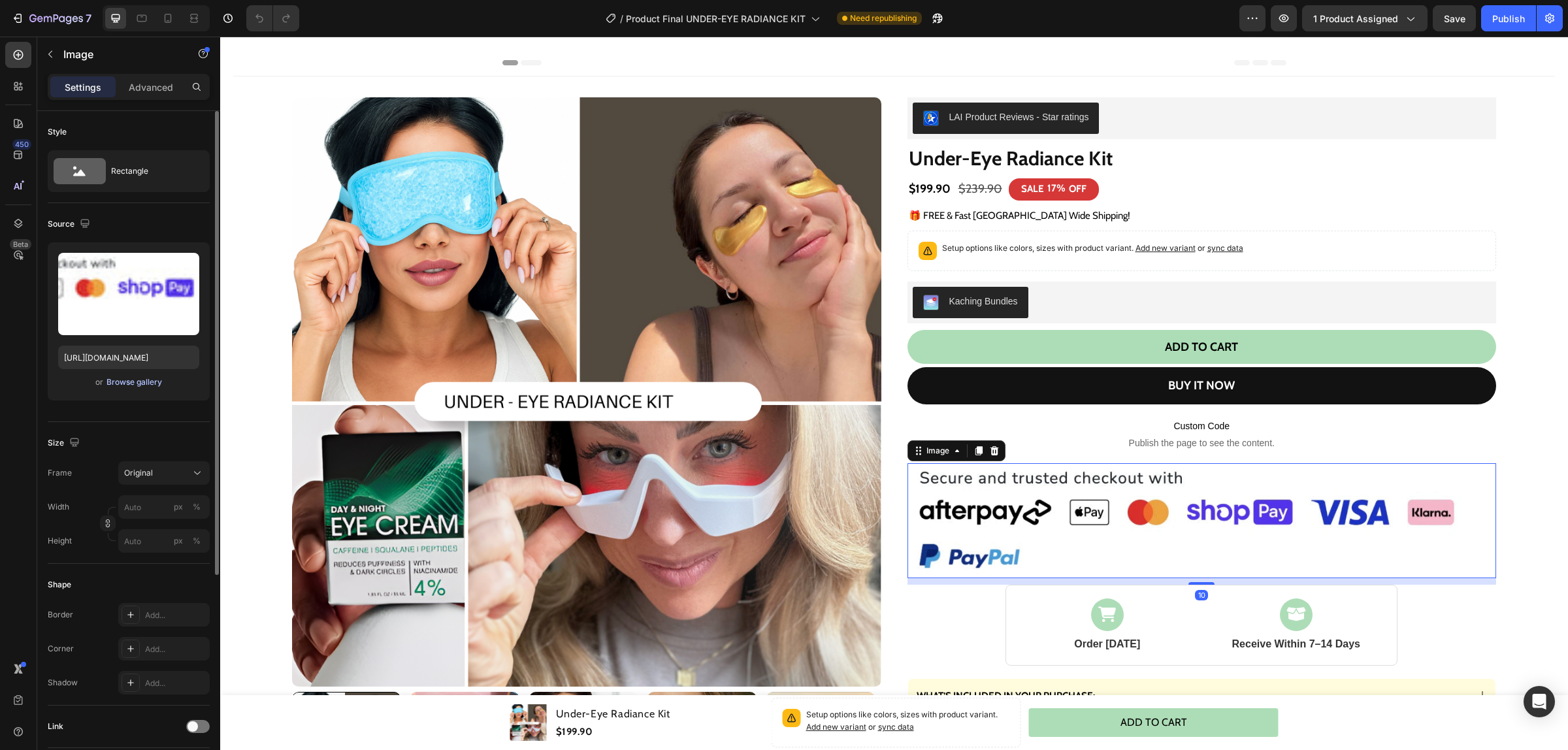
click at [147, 384] on div "Browse gallery" at bounding box center [135, 382] width 56 height 12
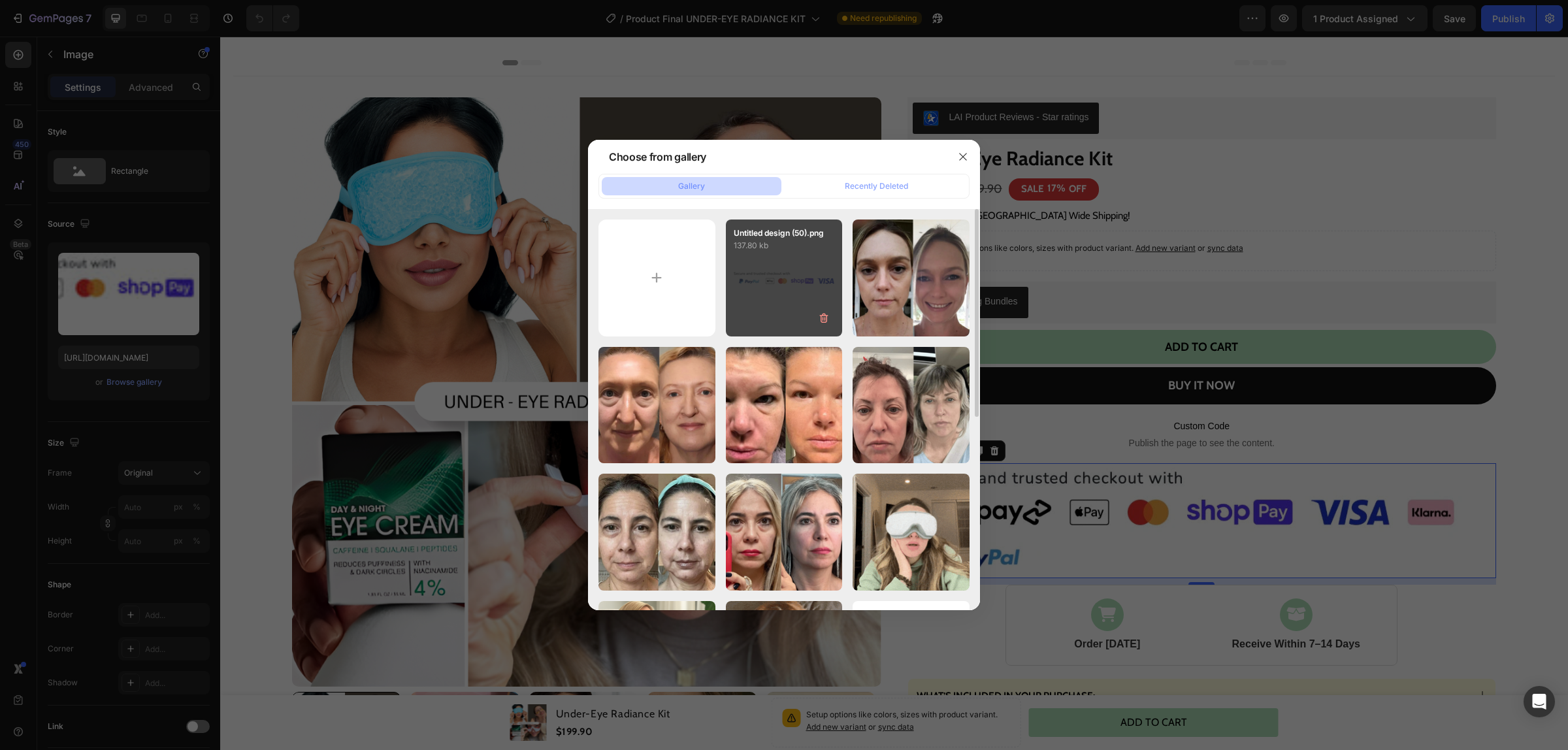
click at [750, 299] on div "Untitled design (50).png 137.80 kb" at bounding box center [784, 278] width 117 height 117
type input "[URL][DOMAIN_NAME]"
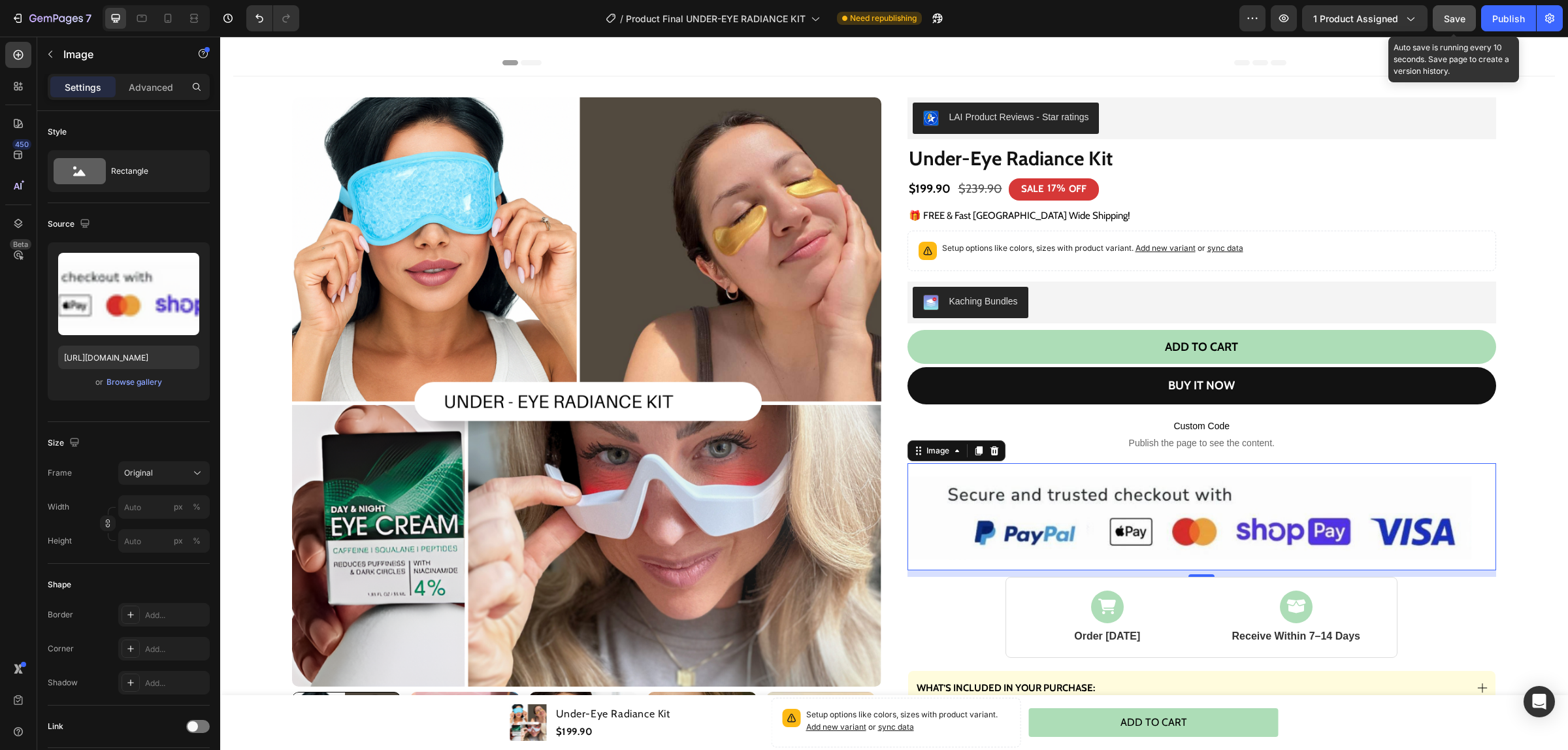
click at [1446, 17] on span "Save" at bounding box center [1454, 19] width 21 height 12
click at [1495, 13] on div "Publish" at bounding box center [1508, 18] width 33 height 13
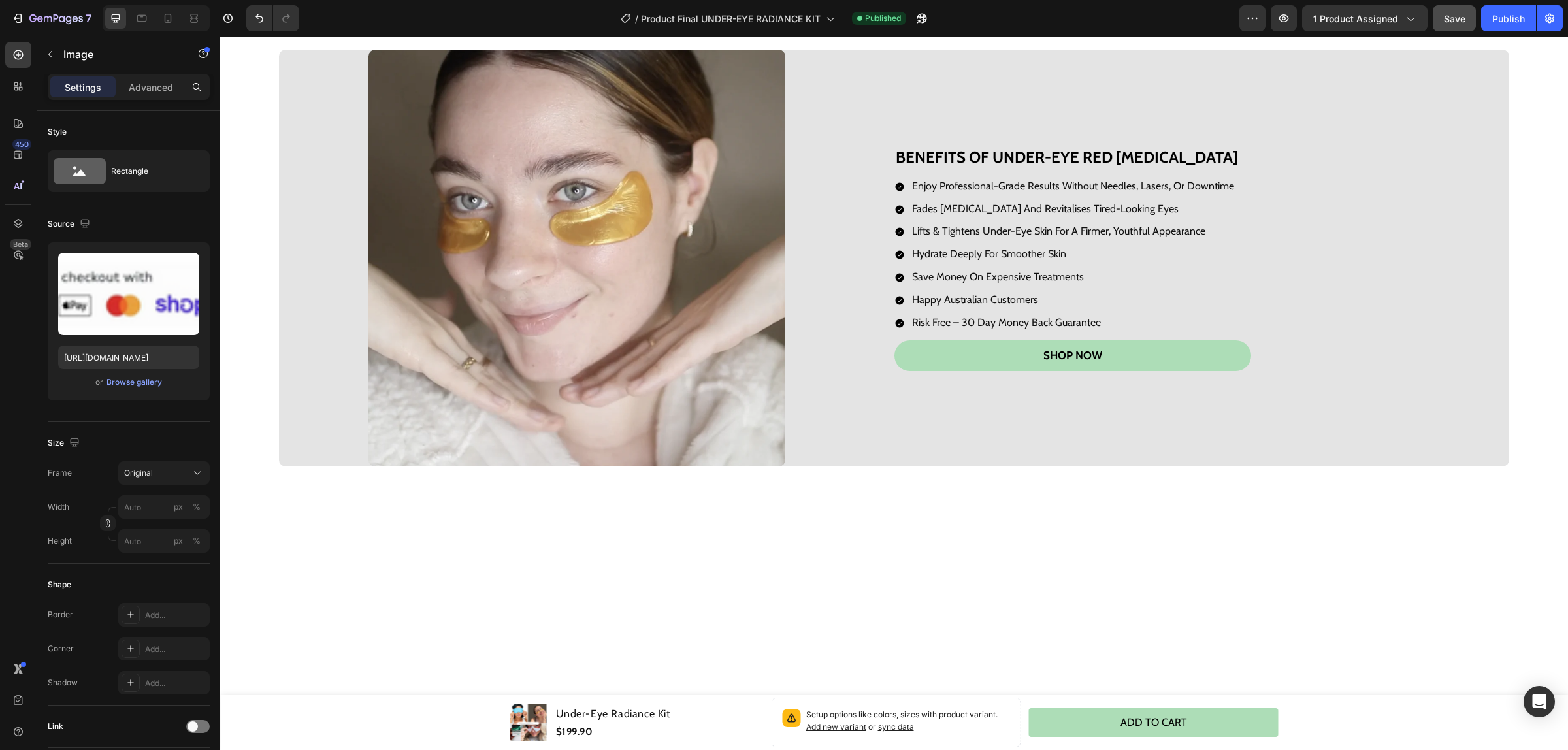
scroll to position [1326, 0]
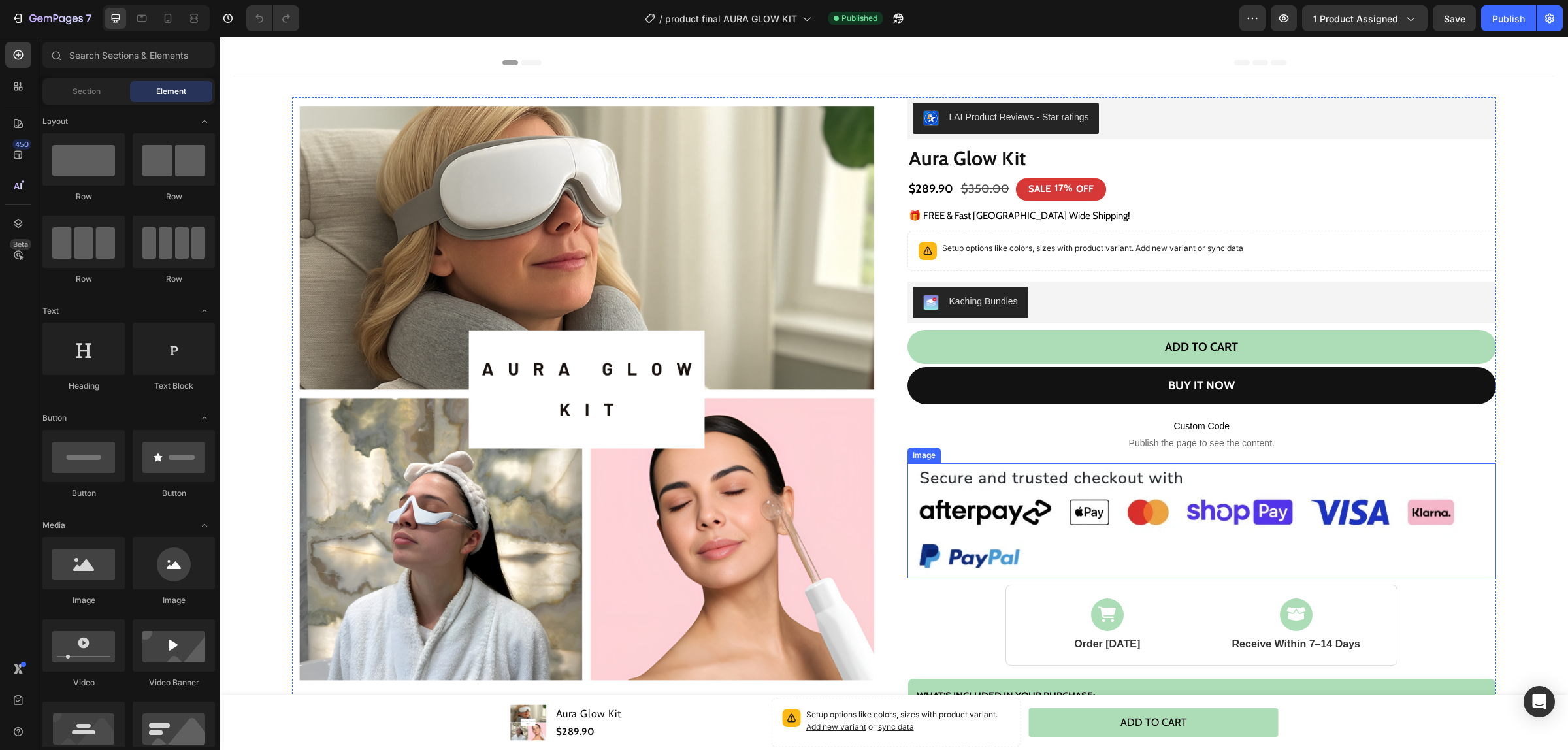
click at [1099, 482] on img at bounding box center [1202, 521] width 589 height 115
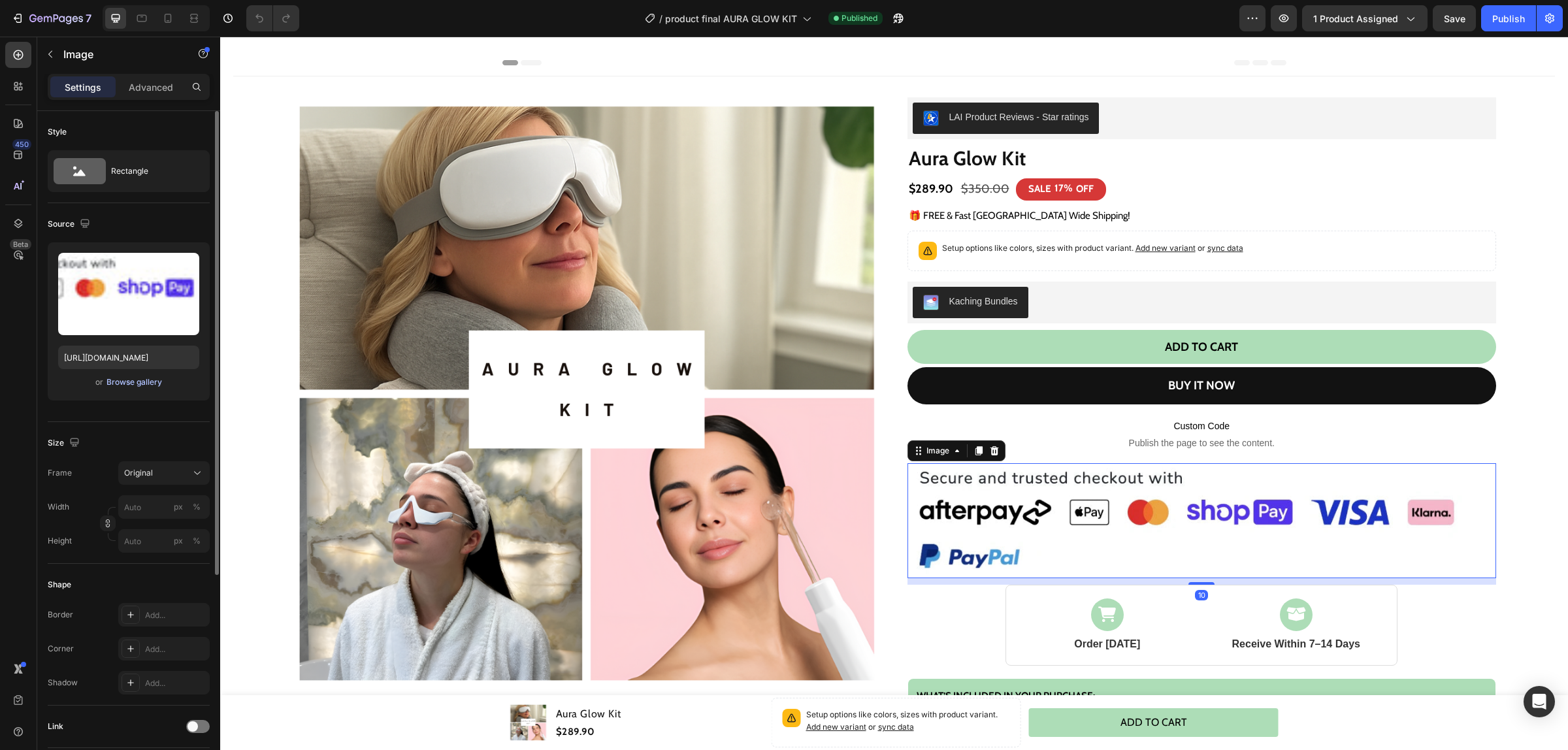
click at [135, 381] on div "Browse gallery" at bounding box center [135, 382] width 56 height 12
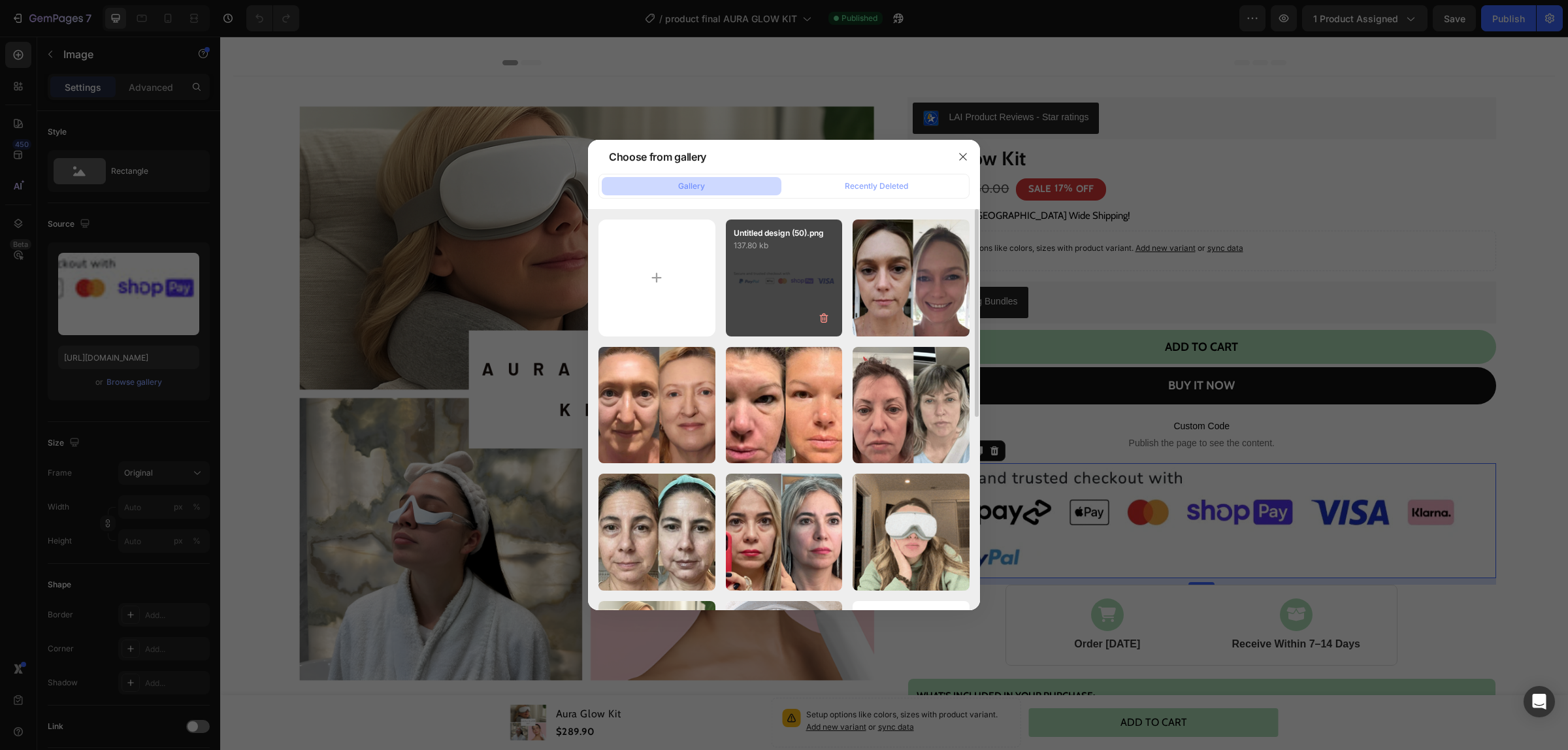
click at [778, 311] on div "Untitled design (50).png 137.80 kb" at bounding box center [784, 278] width 117 height 117
type input "[URL][DOMAIN_NAME]"
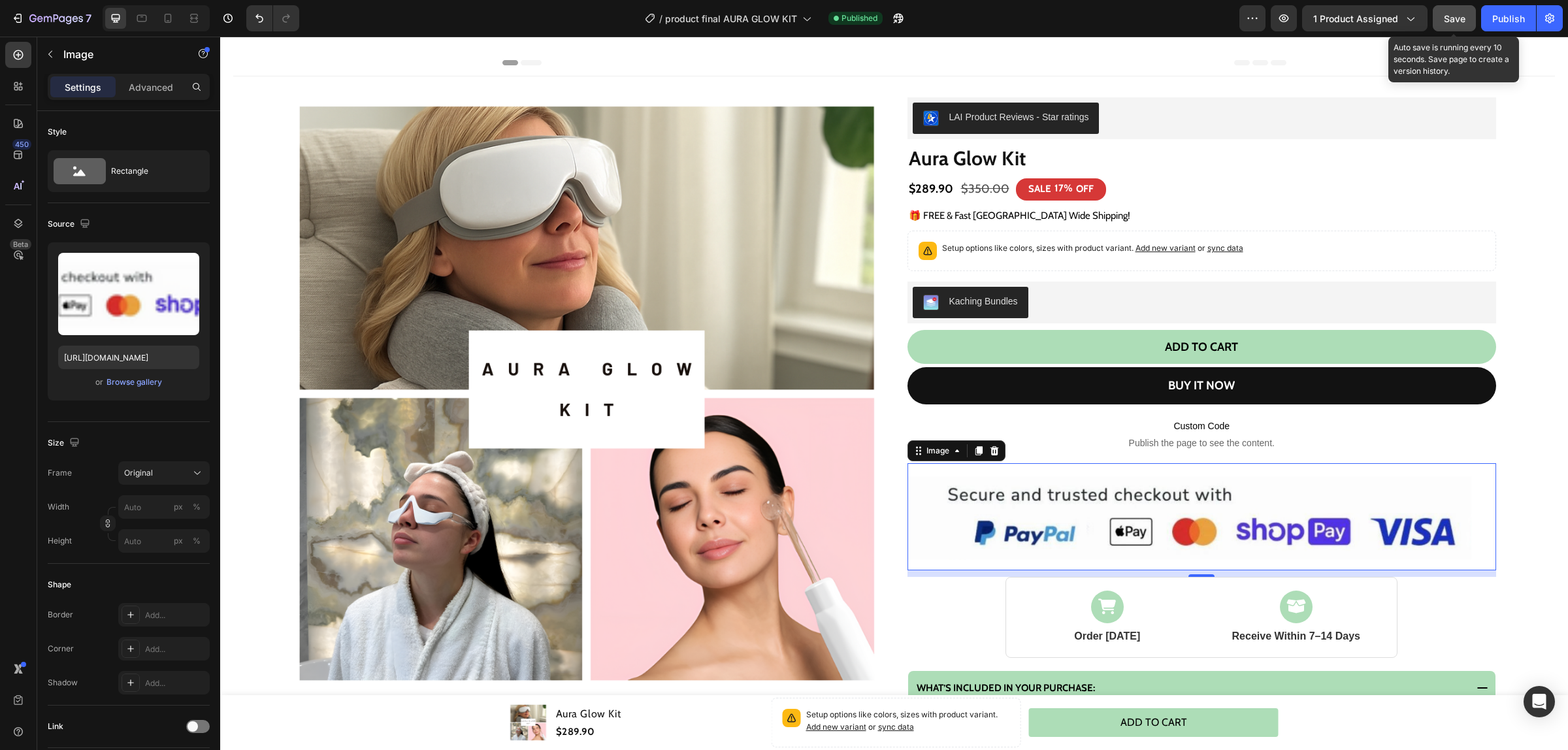
click at [1464, 14] on span "Save" at bounding box center [1454, 19] width 21 height 12
click at [1502, 17] on div "Publish" at bounding box center [1508, 18] width 33 height 13
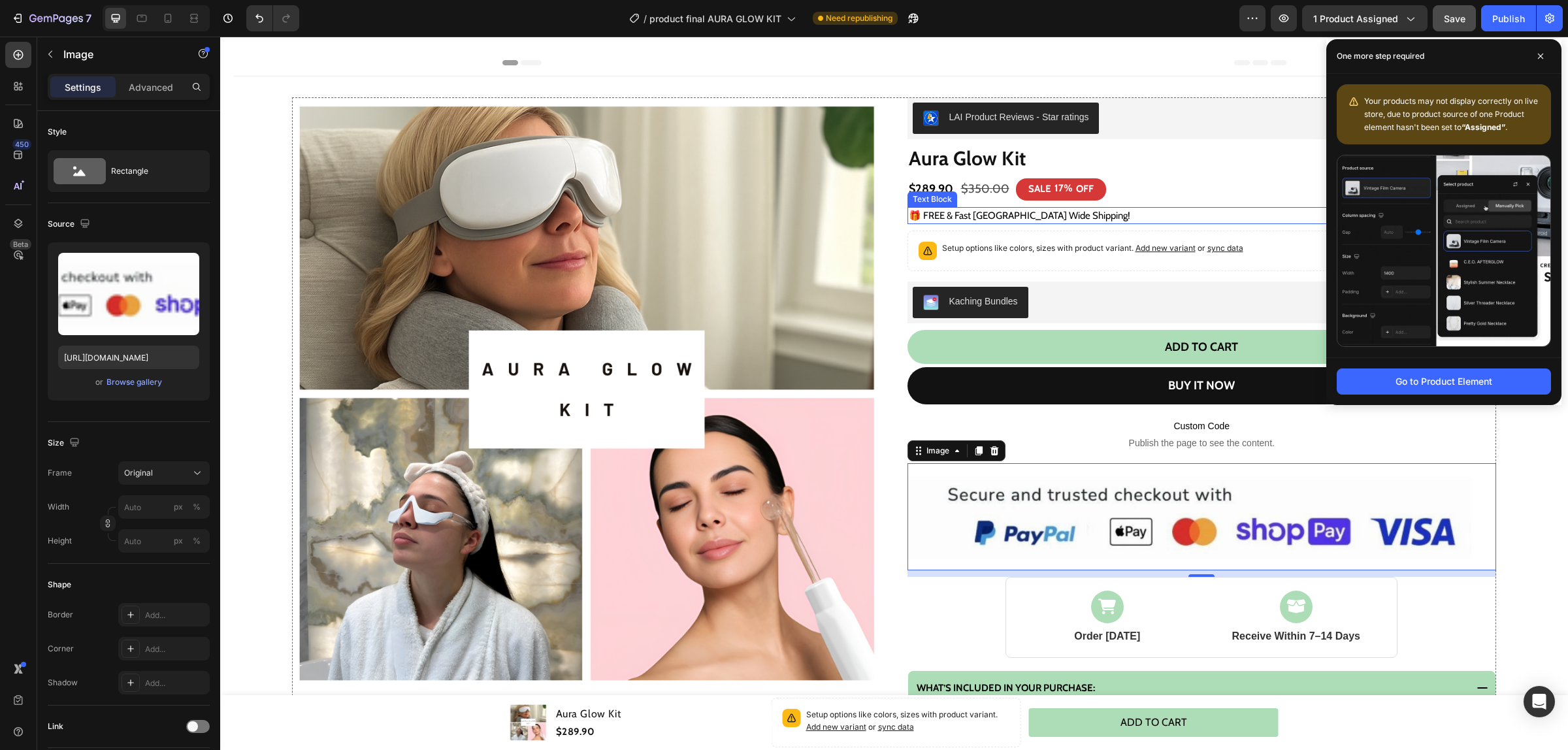
scroll to position [61, 0]
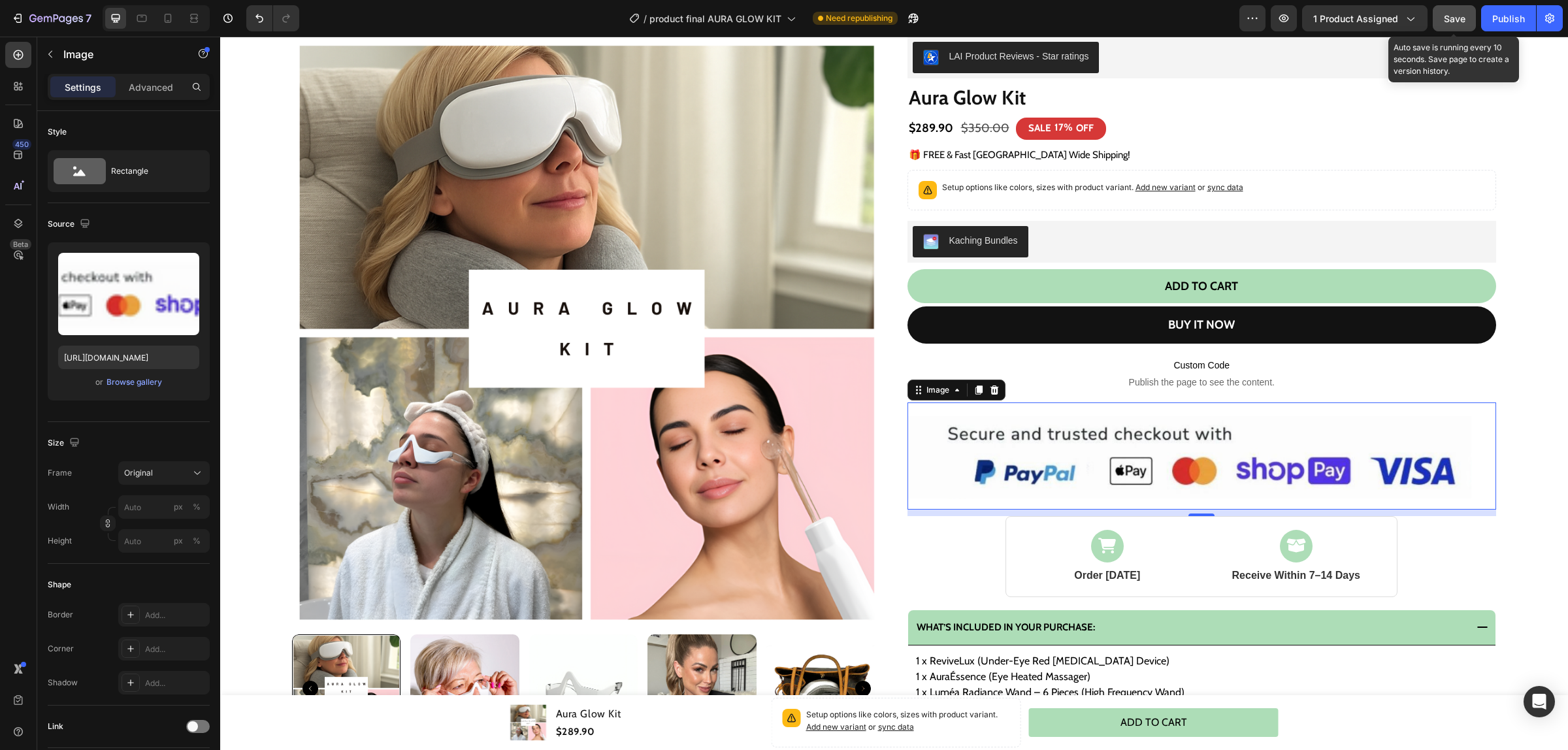
click at [1457, 23] on span "Save" at bounding box center [1454, 19] width 21 height 12
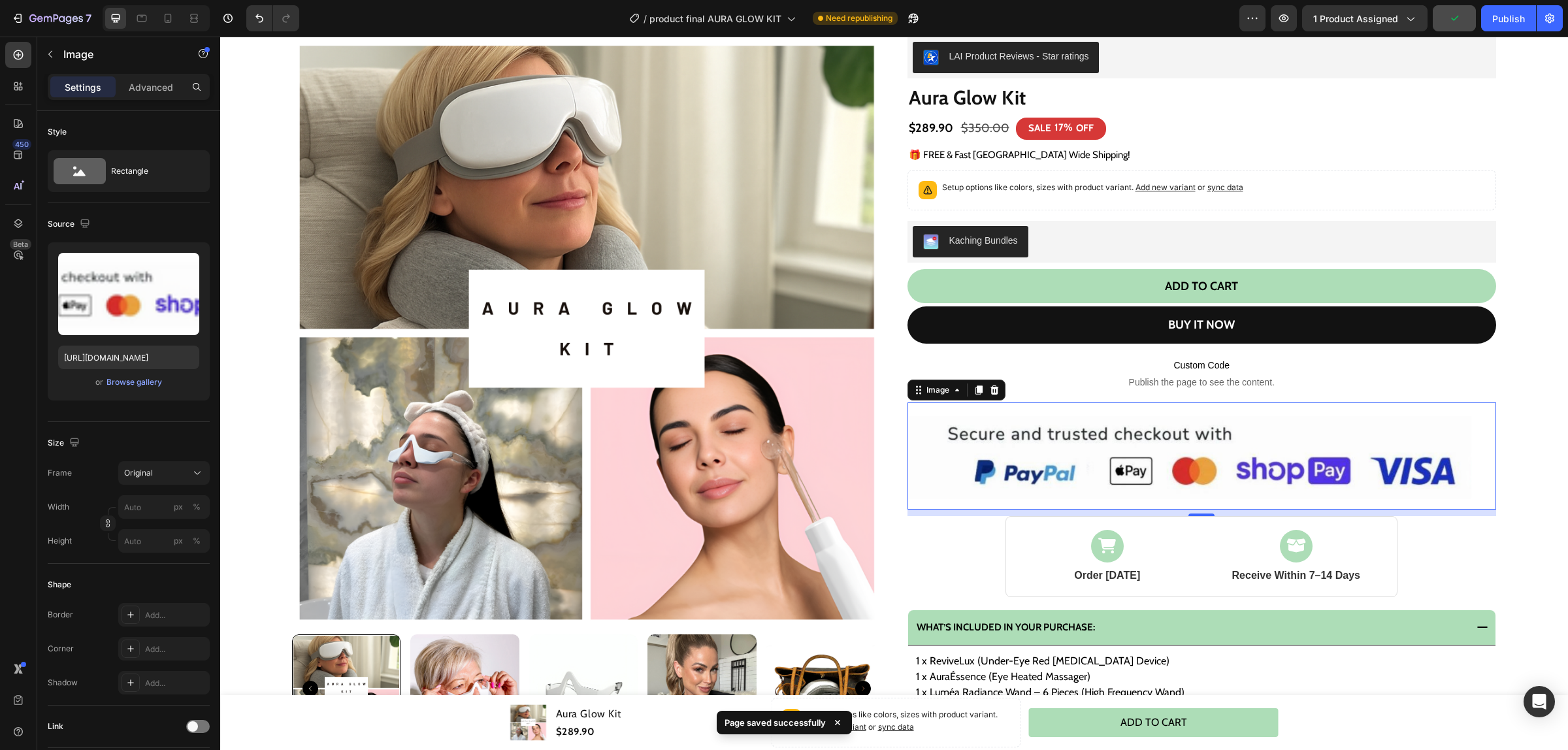
click at [1476, 21] on div "Preview 1 product assigned Publish" at bounding box center [1401, 17] width 324 height 26
click at [1493, 18] on div "Publish" at bounding box center [1508, 18] width 33 height 13
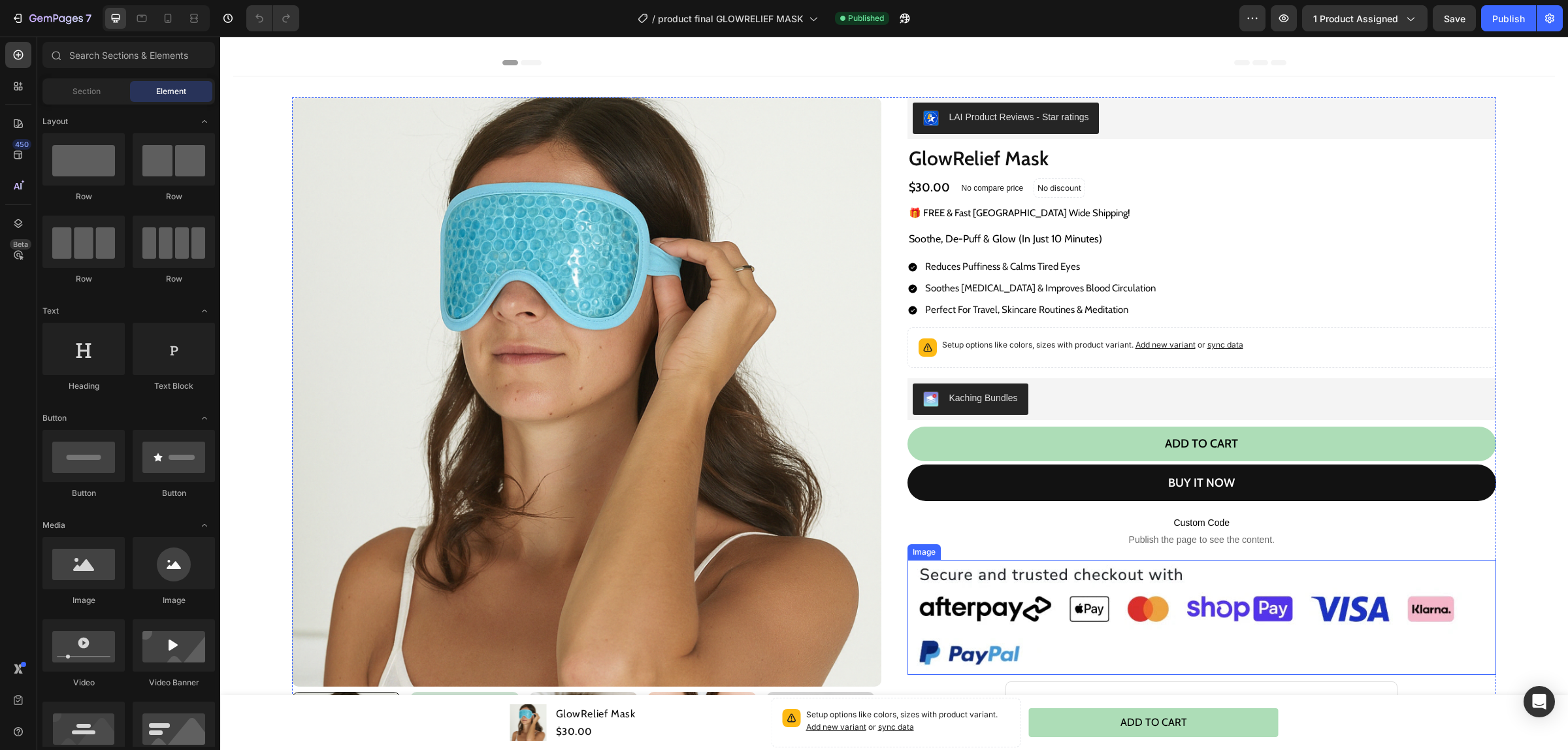
click at [1076, 590] on img at bounding box center [1202, 617] width 589 height 115
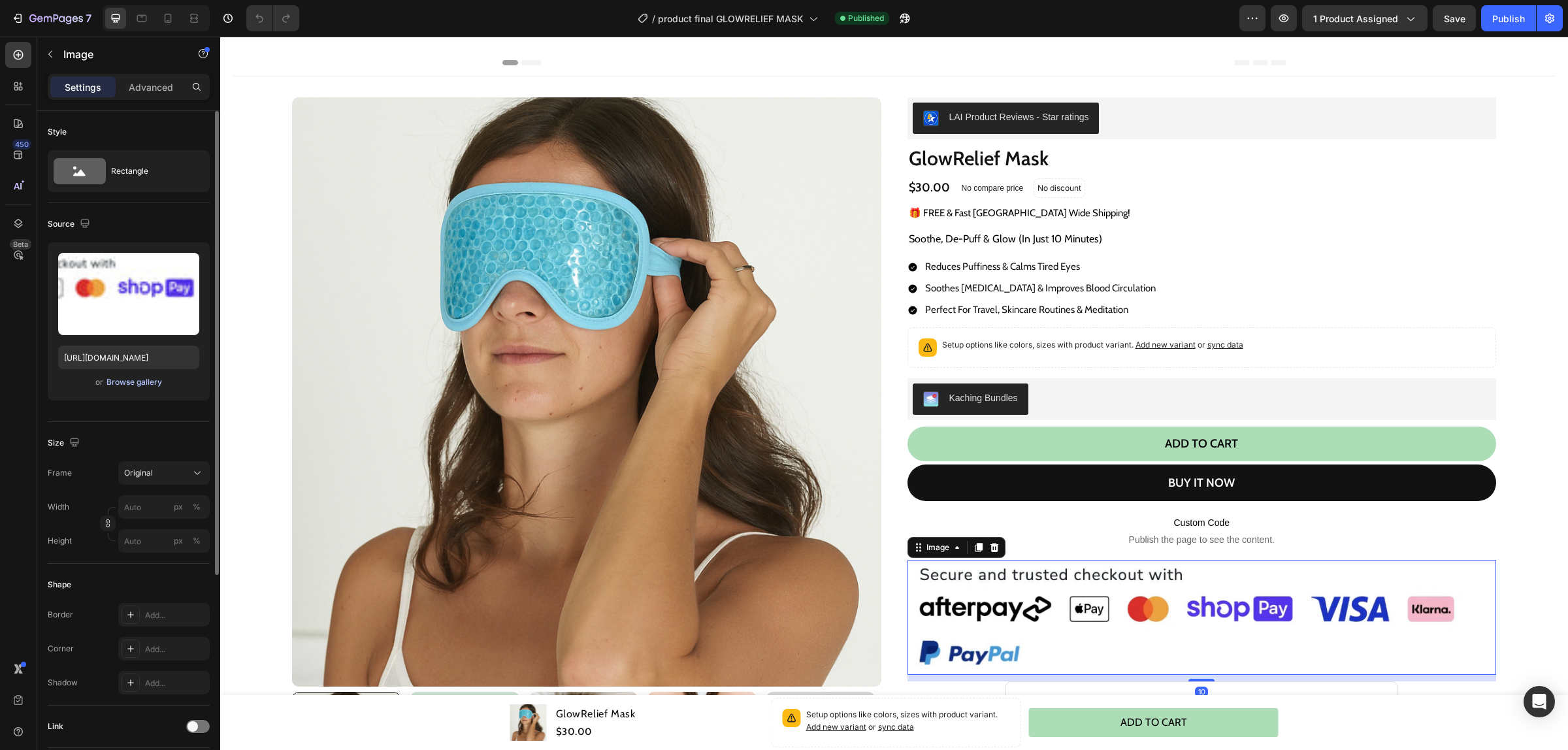
click at [120, 381] on div "Browse gallery" at bounding box center [135, 382] width 56 height 12
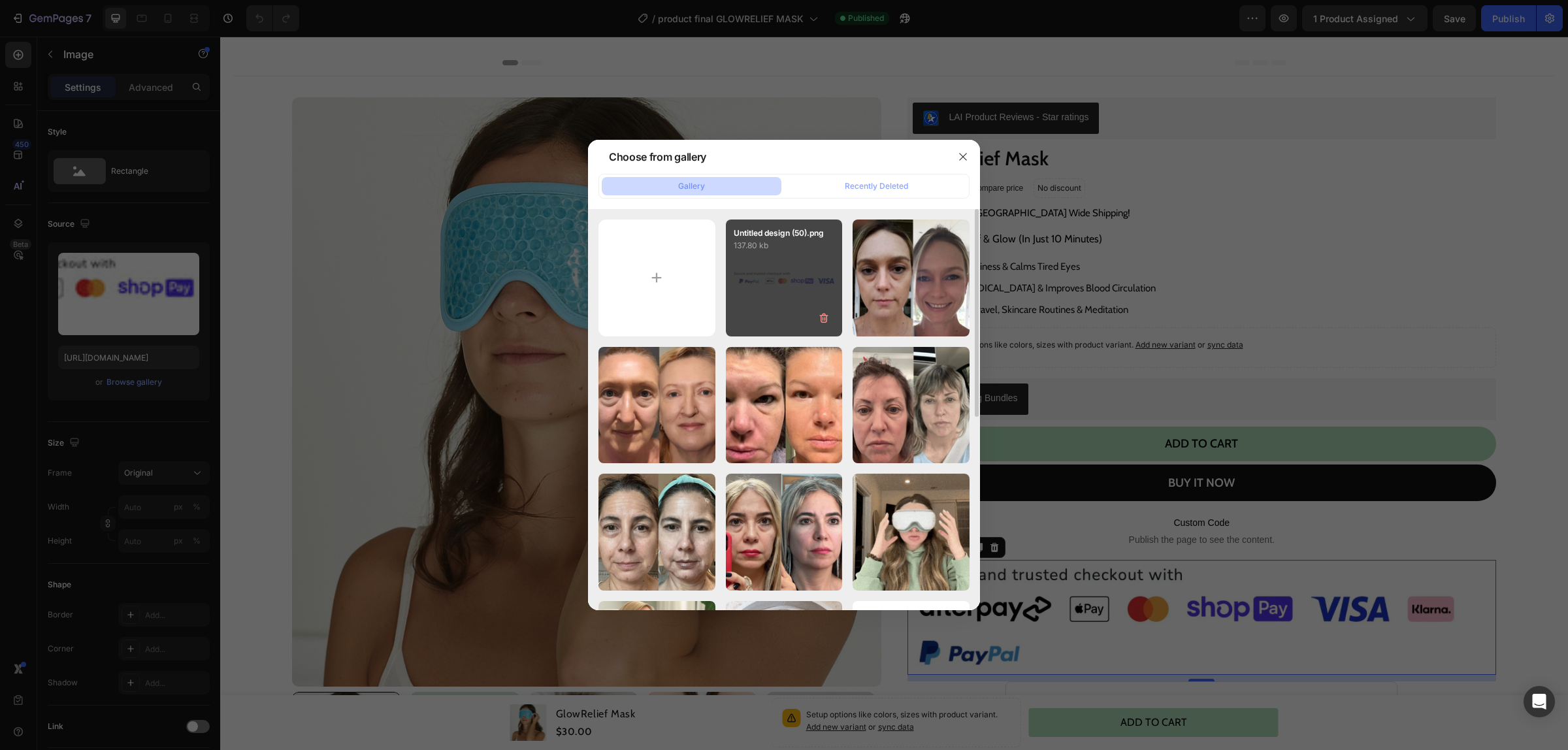
click at [763, 285] on div "Untitled design (50).png 137.80 kb" at bounding box center [784, 278] width 117 height 117
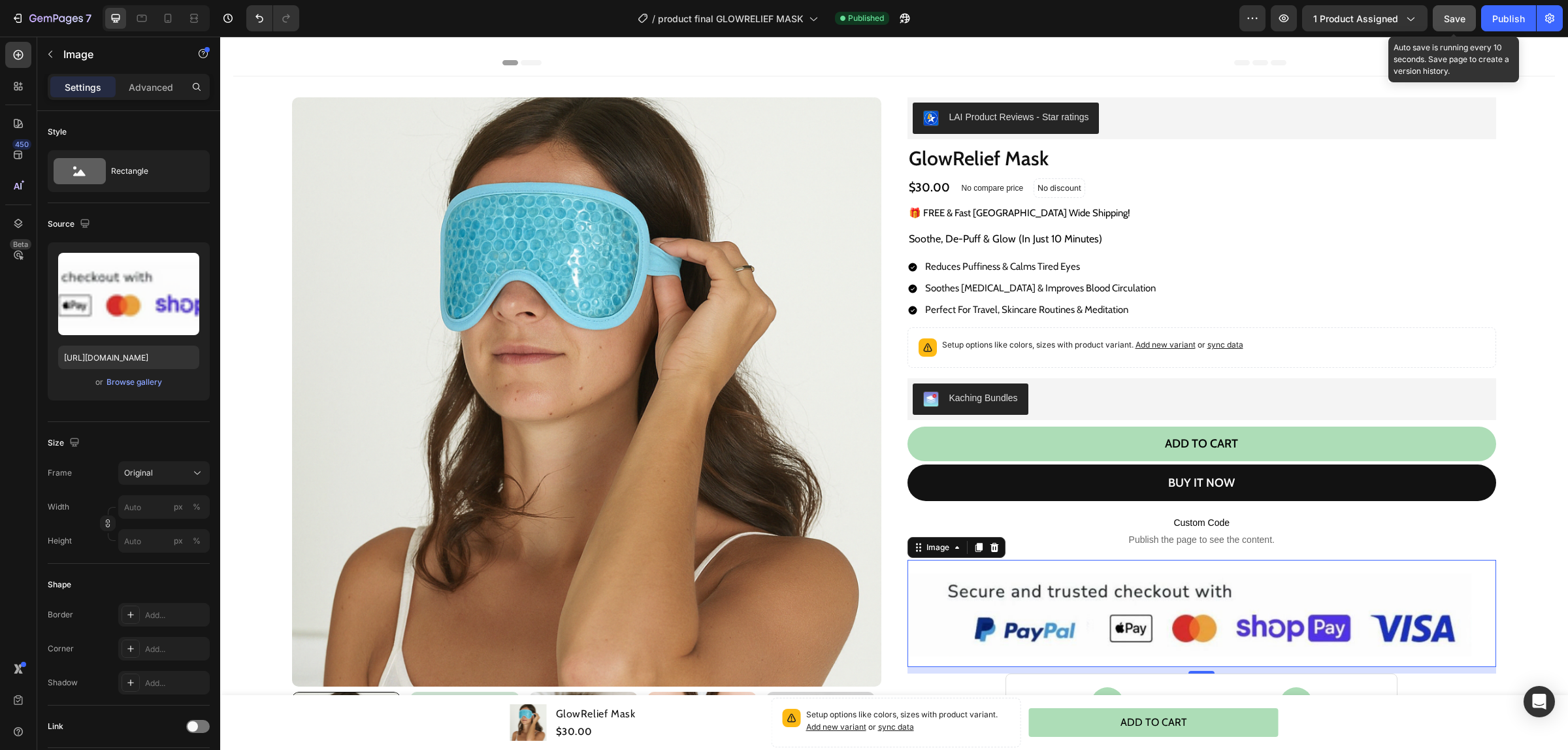
click at [1462, 21] on span "Save" at bounding box center [1454, 19] width 21 height 12
click at [1523, 12] on div "Publish" at bounding box center [1508, 18] width 33 height 13
